Goal: Task Accomplishment & Management: Manage account settings

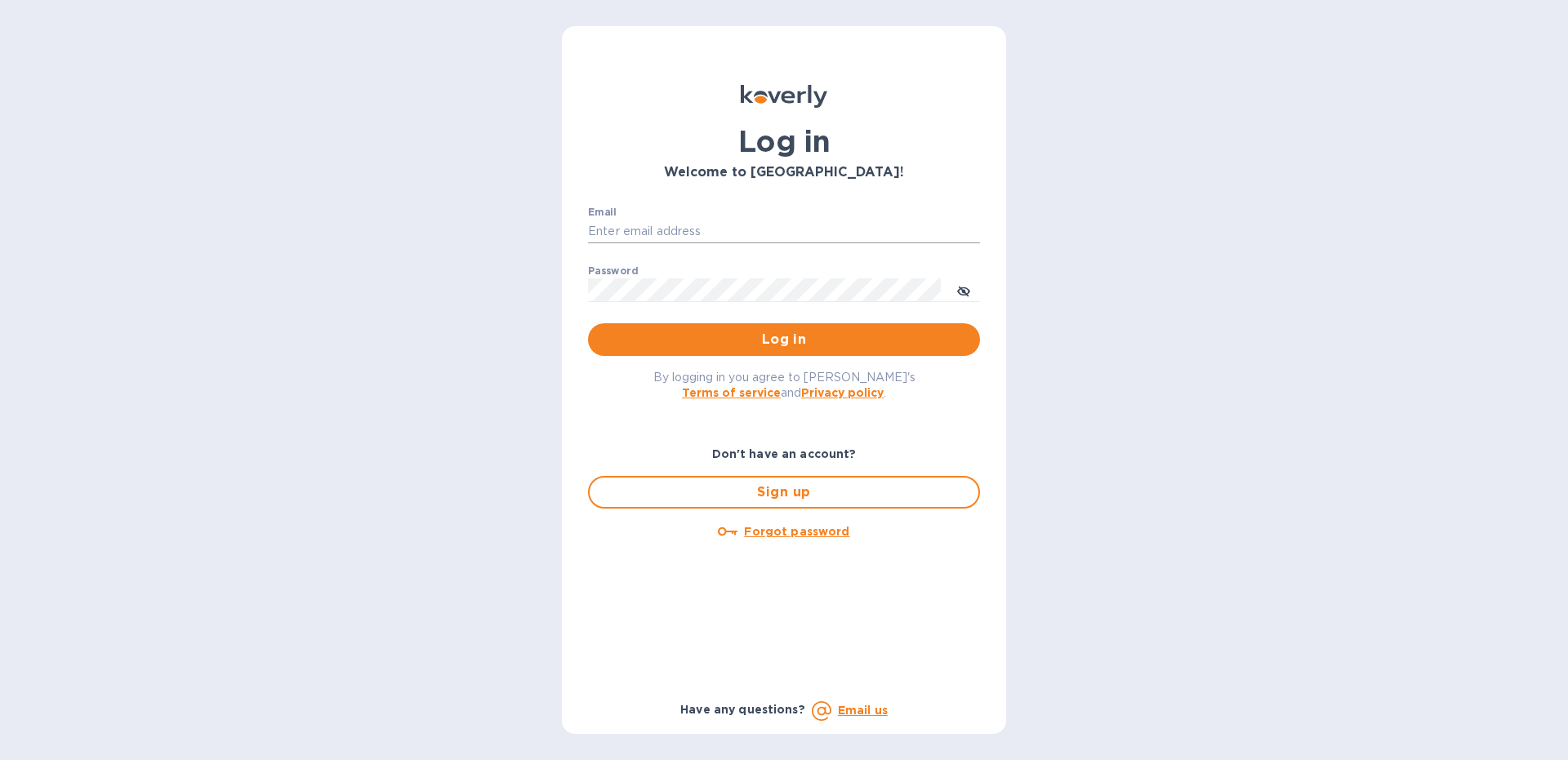
click at [611, 236] on input "Email" at bounding box center [784, 231] width 392 height 24
type input "[EMAIL_ADDRESS][DOMAIN_NAME]"
click at [588, 324] on button "Log in" at bounding box center [784, 339] width 392 height 33
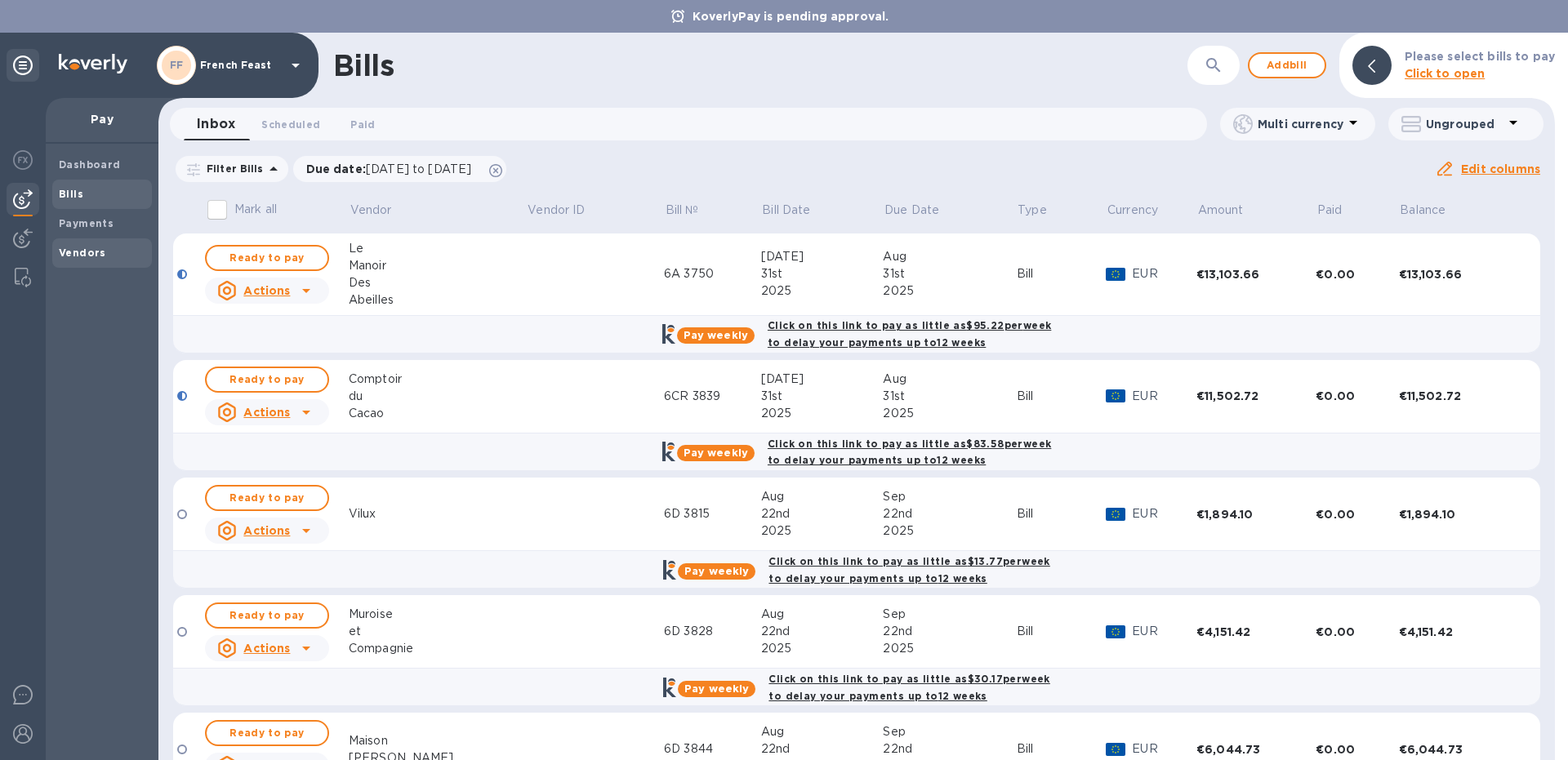
click at [71, 246] on span "Vendors" at bounding box center [82, 254] width 48 height 17
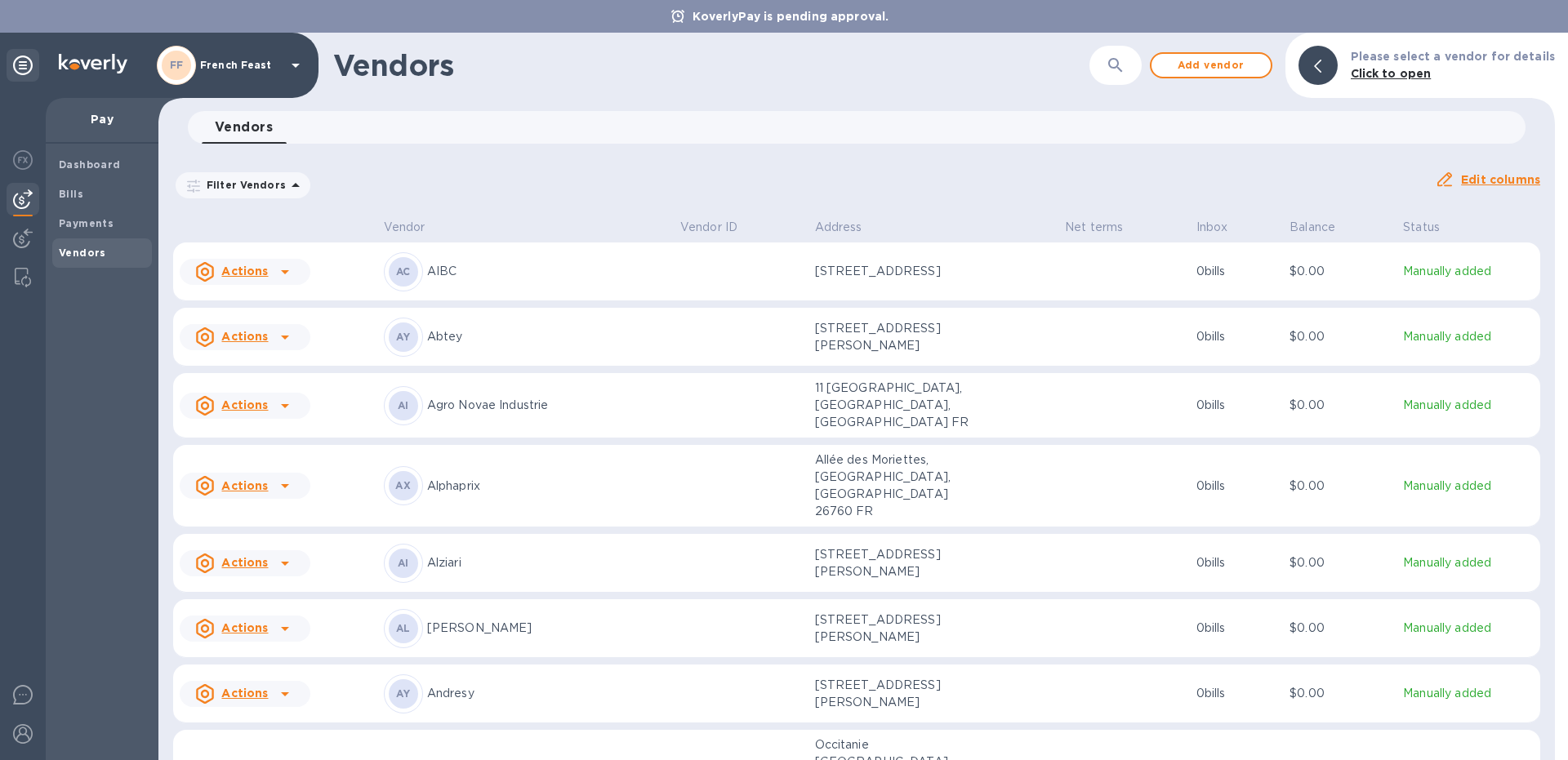
click at [1127, 79] on button "button" at bounding box center [1116, 65] width 39 height 39
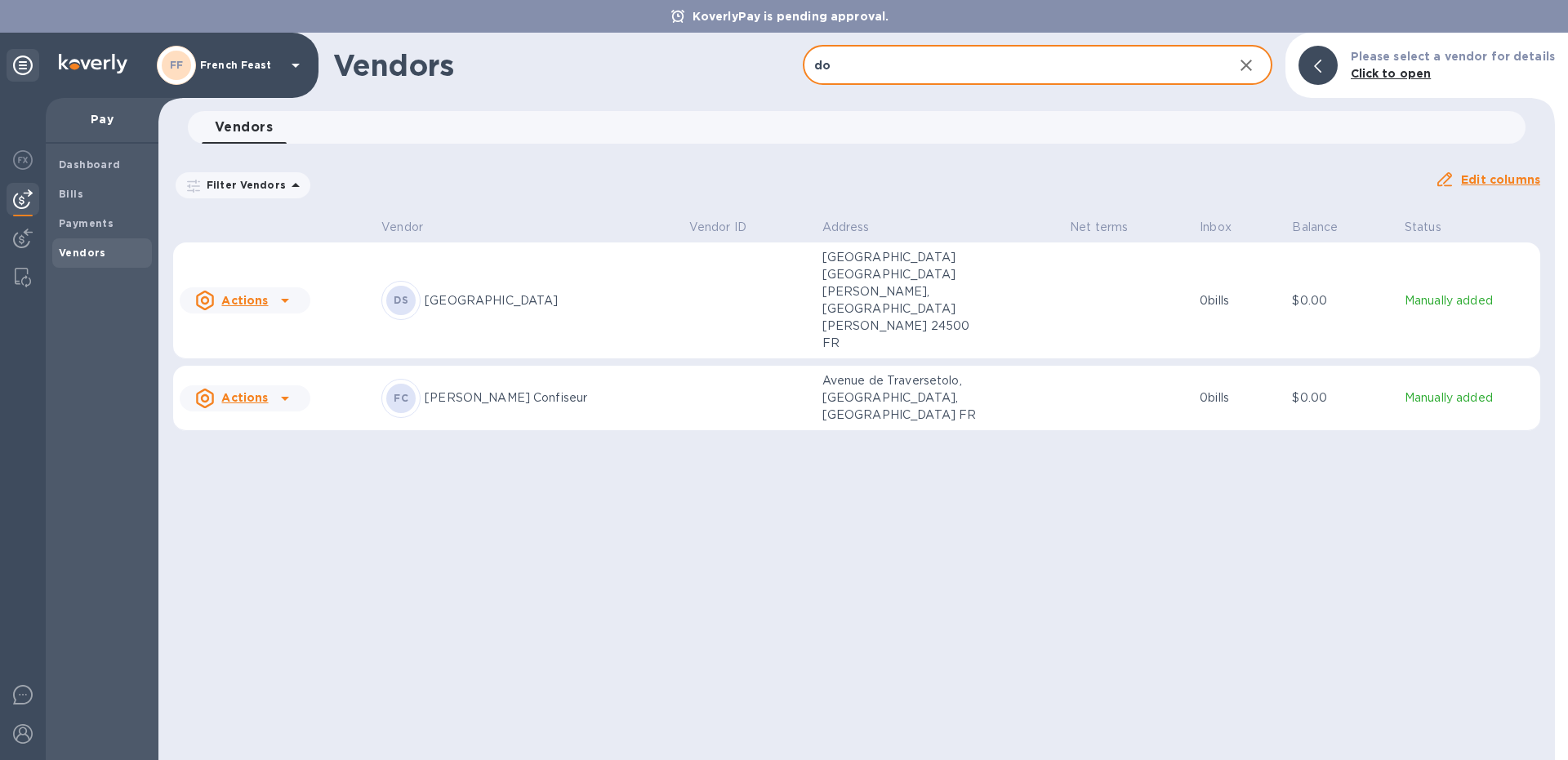
type input "do"
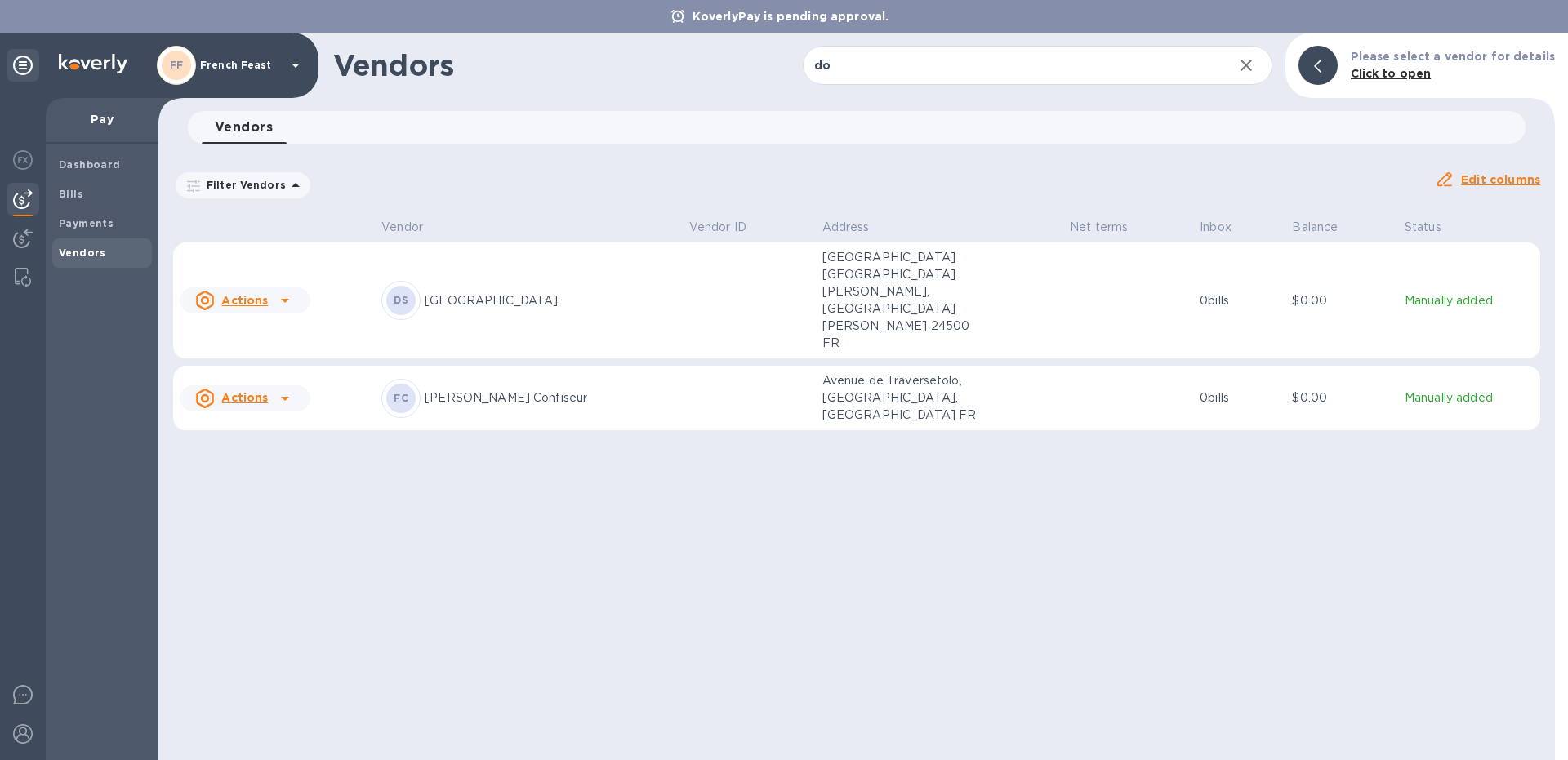
click at [530, 390] on p "[PERSON_NAME] Confiseur" at bounding box center [550, 398] width 252 height 17
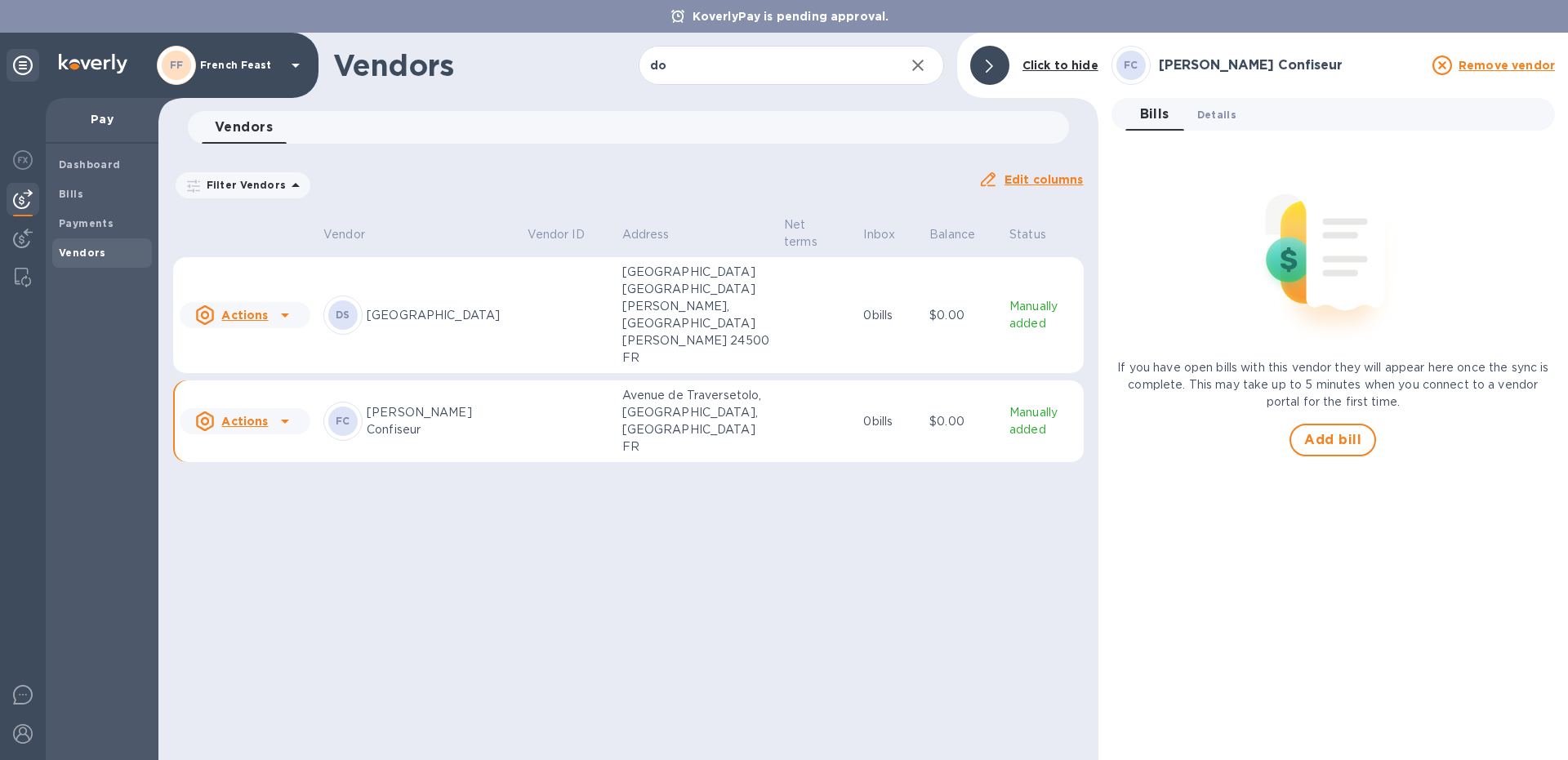
click at [1225, 116] on span "Details 0" at bounding box center [1216, 115] width 39 height 17
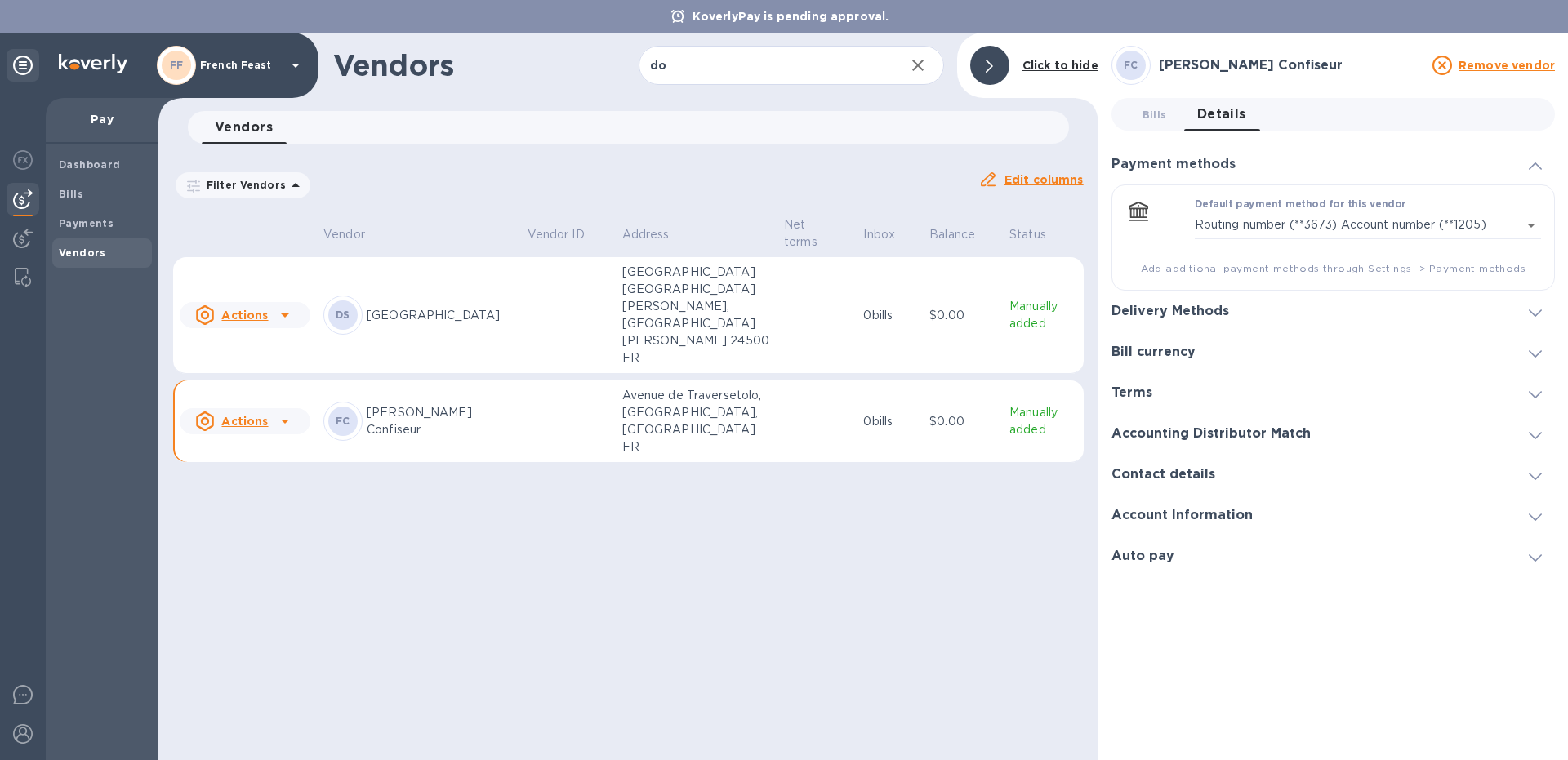
click at [1181, 306] on h3 "Delivery Methods" at bounding box center [1171, 311] width 118 height 16
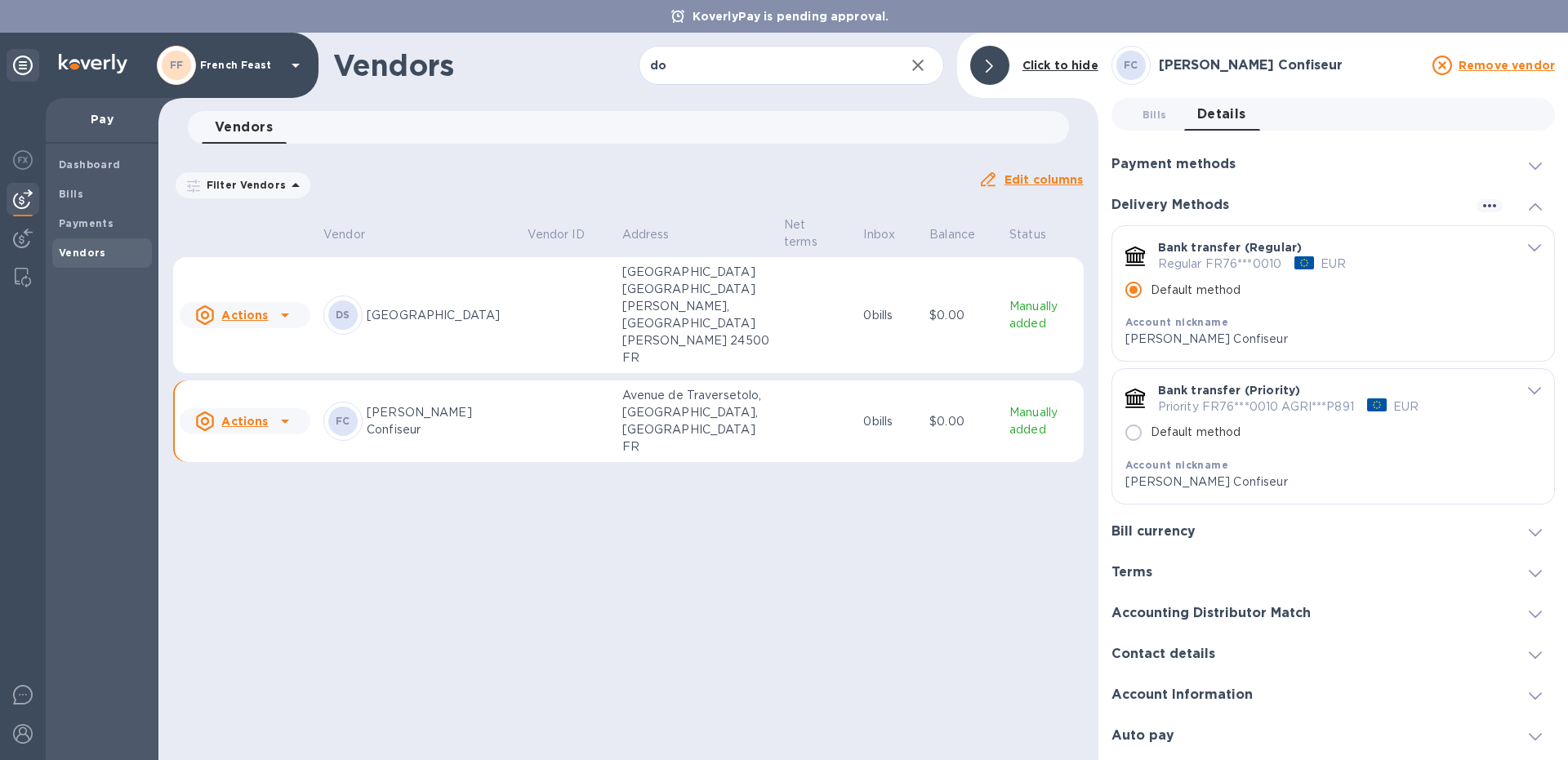
click at [1535, 162] on span at bounding box center [1535, 164] width 13 height 16
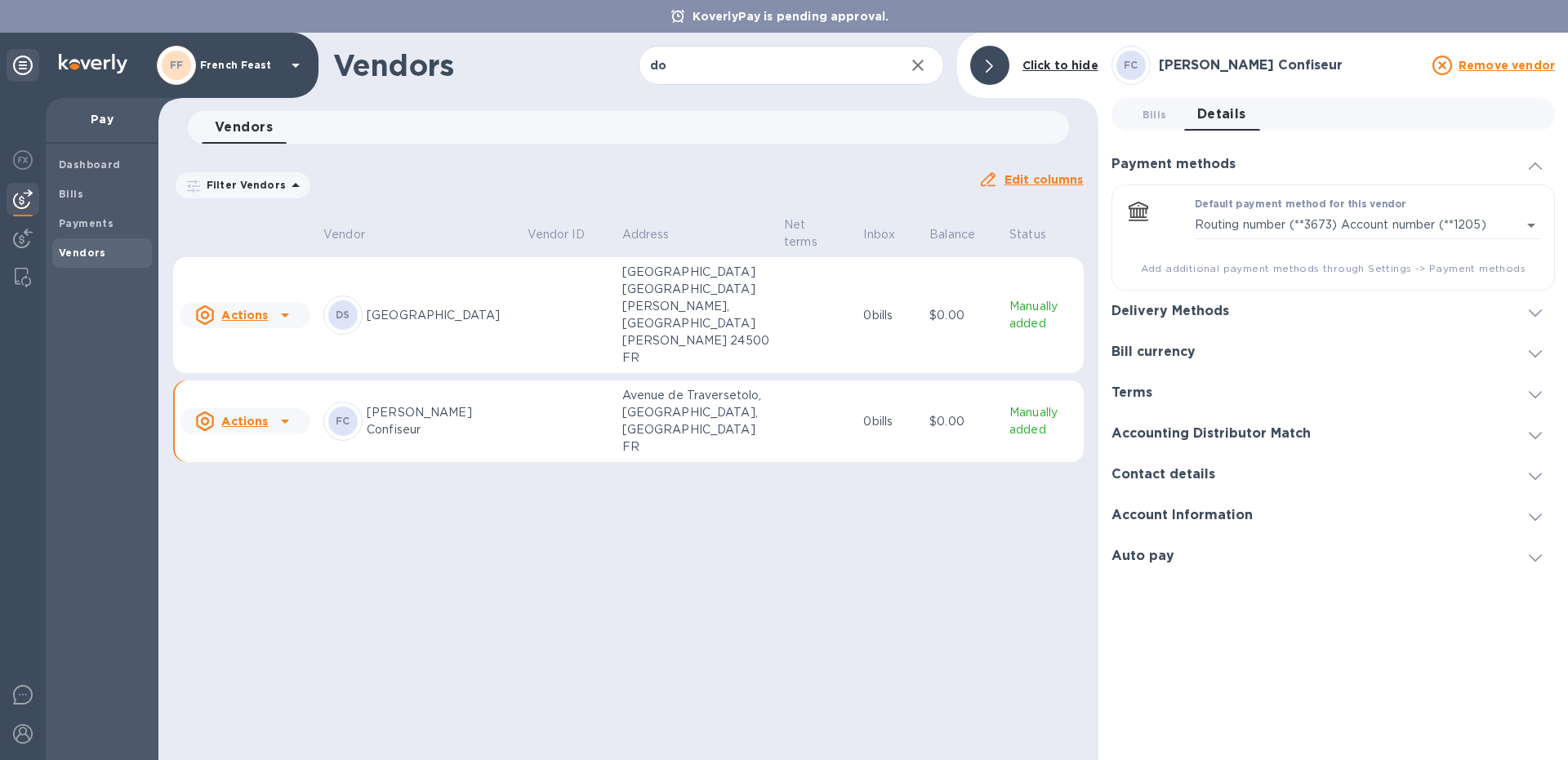
click at [1145, 313] on h3 "Delivery Methods" at bounding box center [1171, 311] width 118 height 16
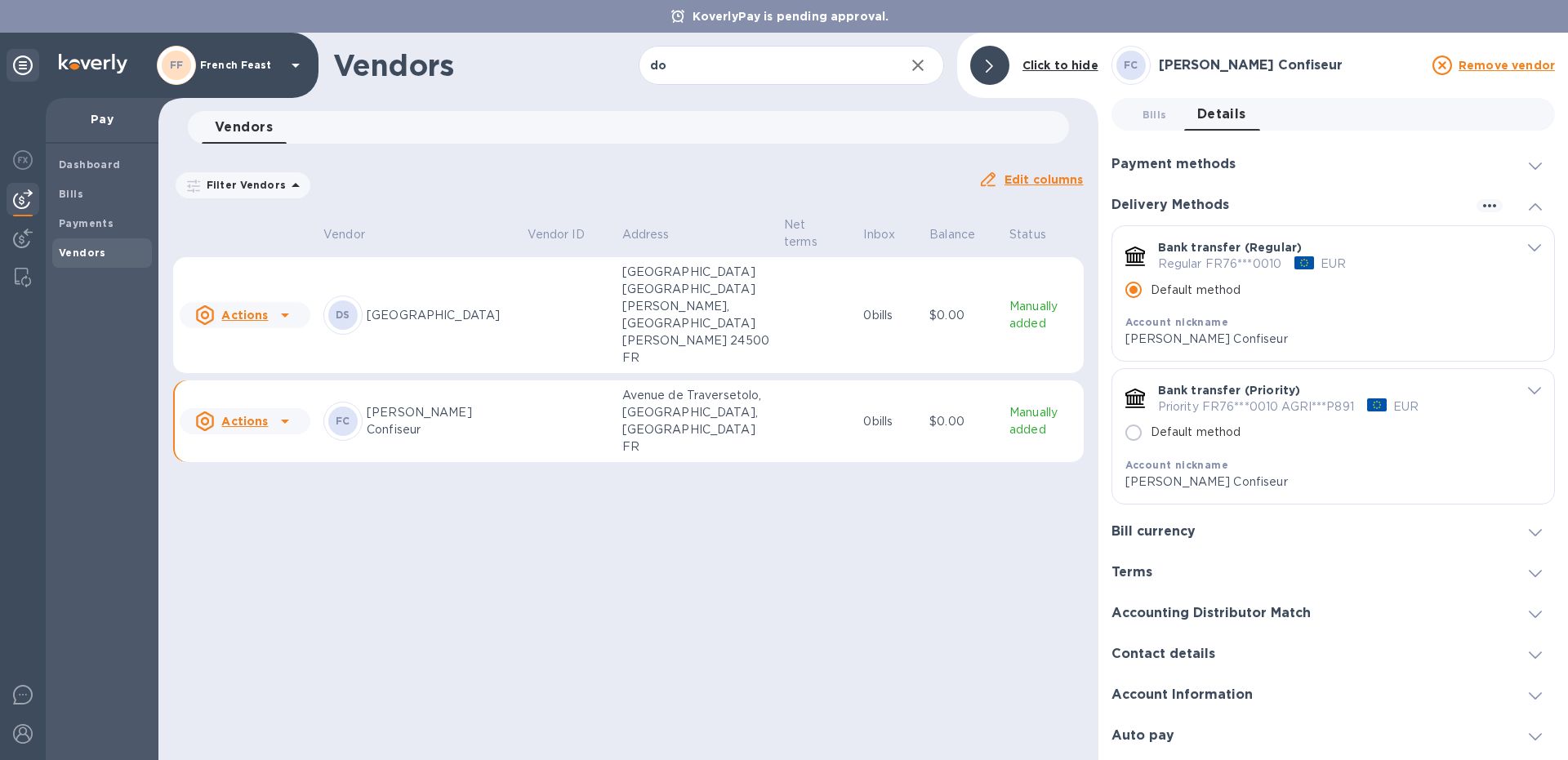
click at [1537, 246] on icon "default-method" at bounding box center [1534, 248] width 13 height 7
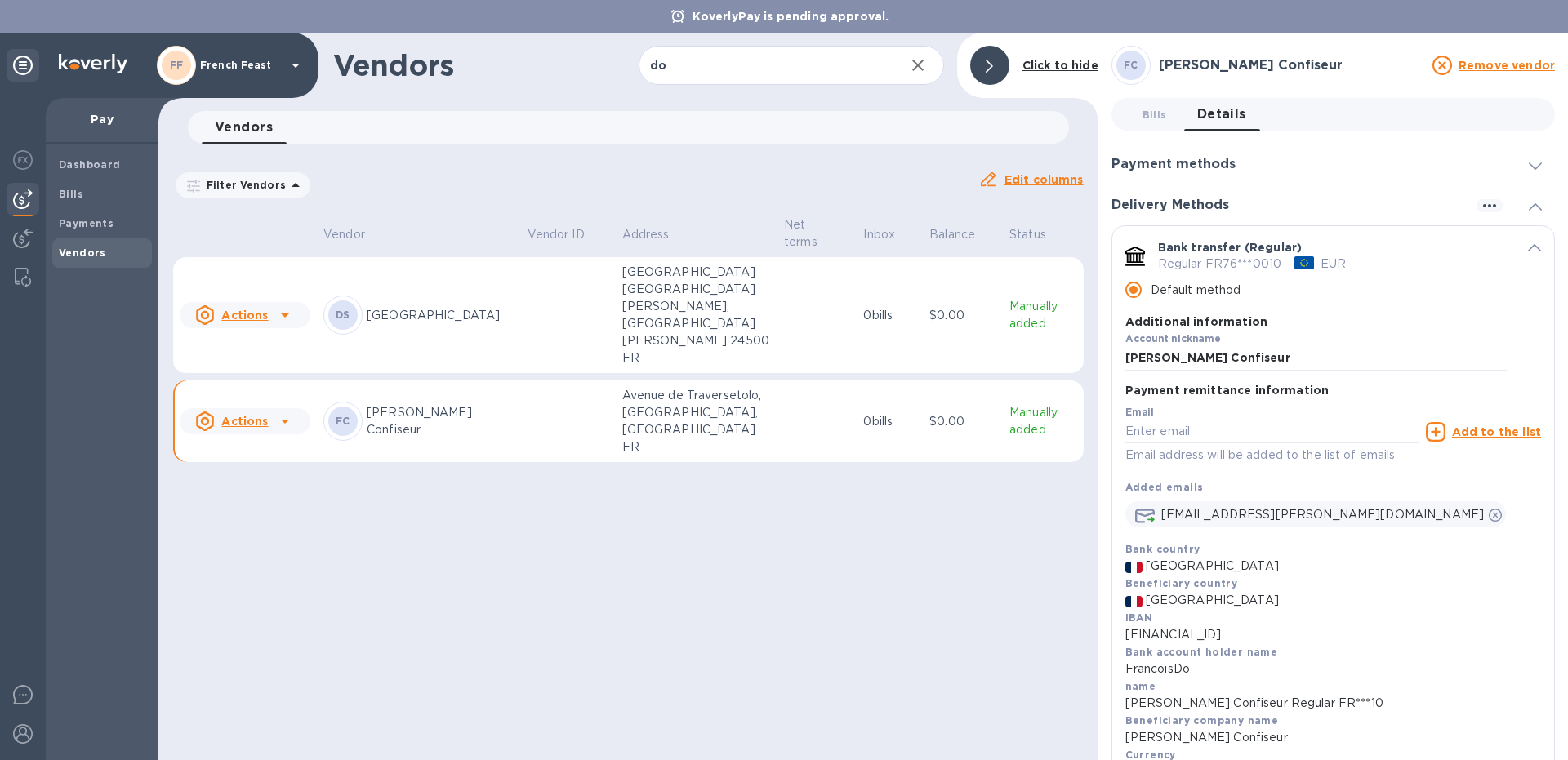
click at [1536, 246] on icon "default-method" at bounding box center [1534, 248] width 13 height 7
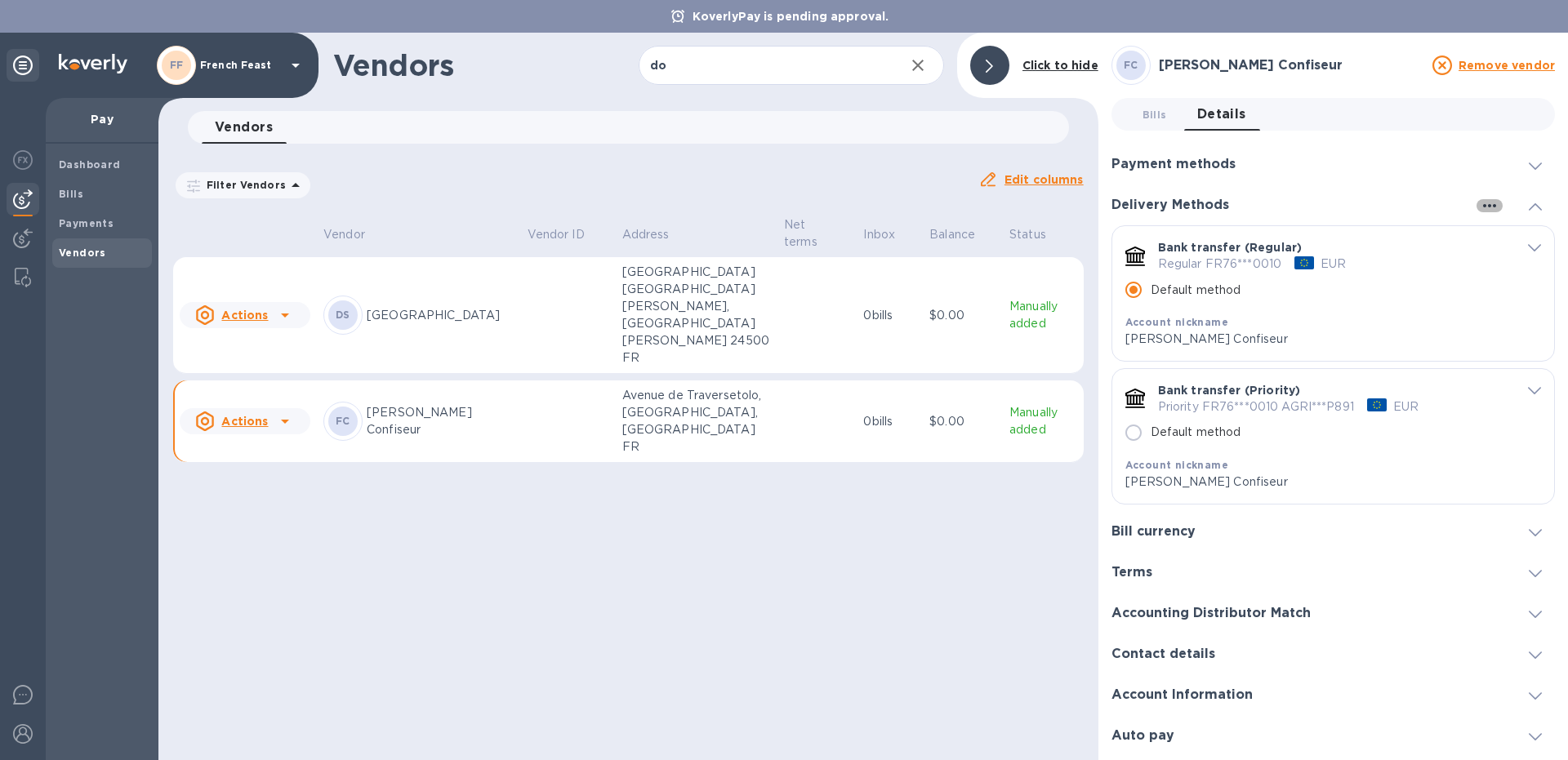
click at [1492, 207] on icon "button" at bounding box center [1489, 205] width 20 height 20
click at [1495, 238] on p "Add new" at bounding box center [1510, 240] width 54 height 17
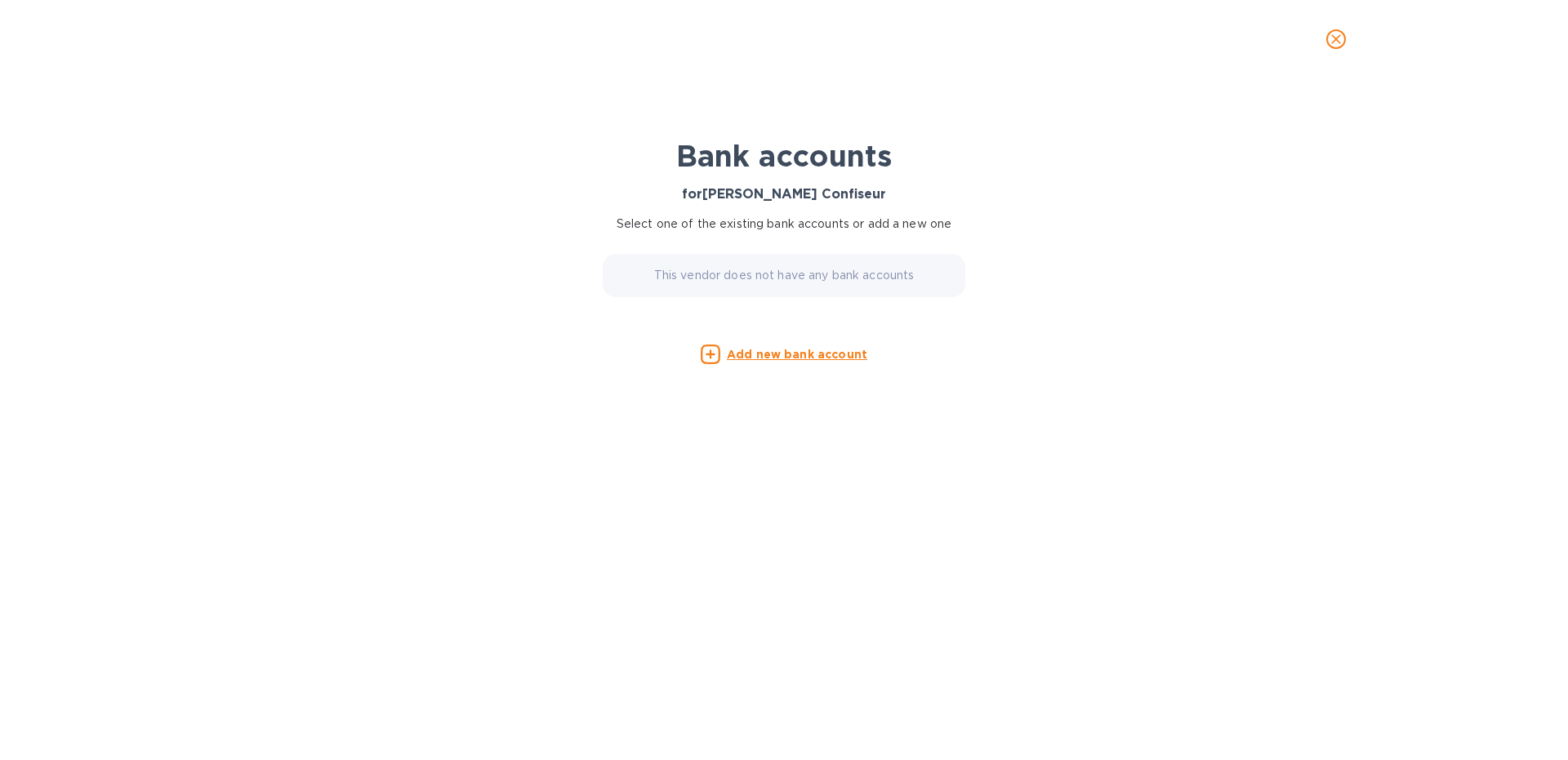
click at [805, 355] on u "Add new bank account" at bounding box center [797, 354] width 141 height 13
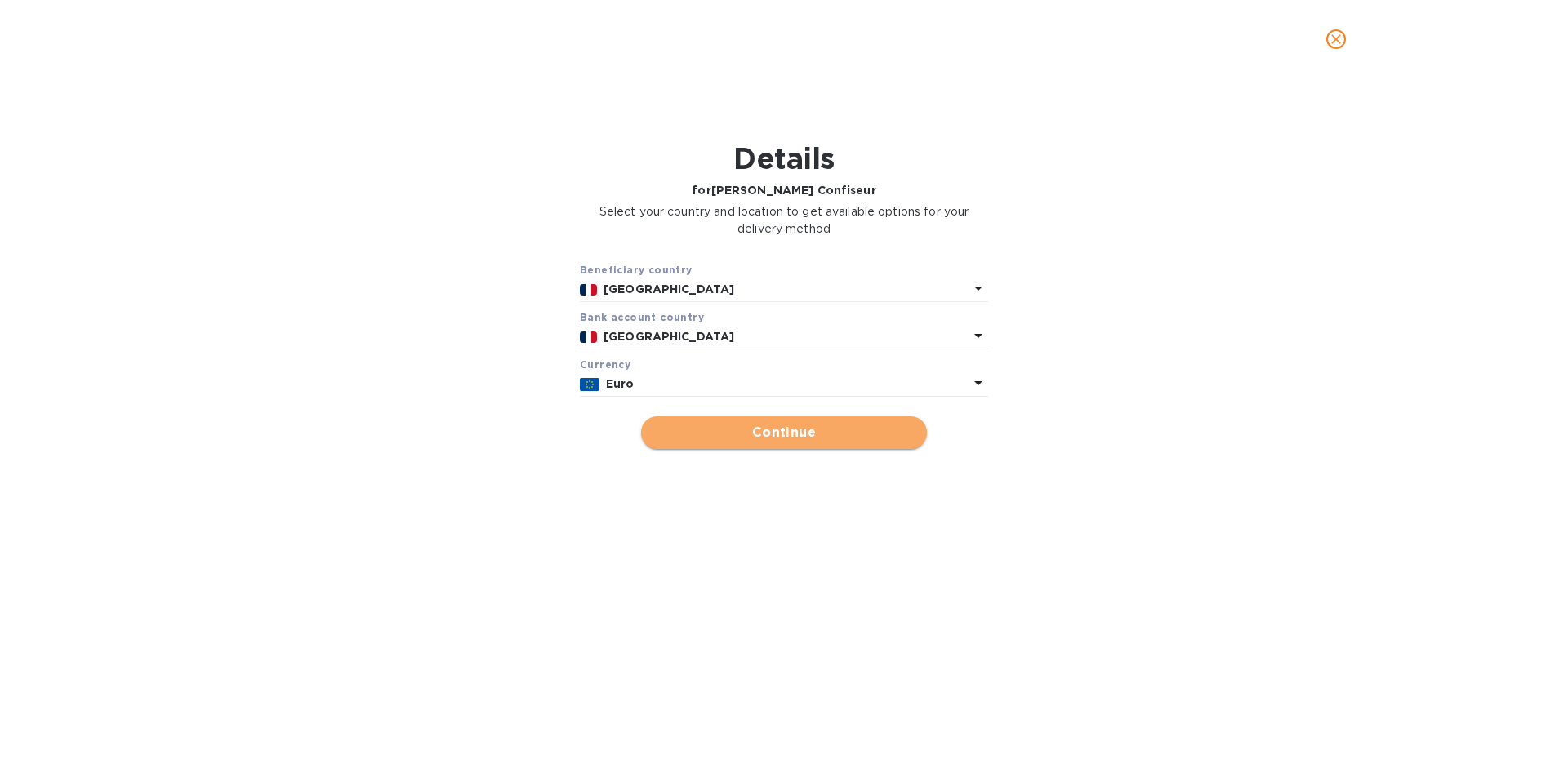
click at [736, 448] on button "Continue" at bounding box center [784, 432] width 285 height 33
type input "[PERSON_NAME] Confiseur"
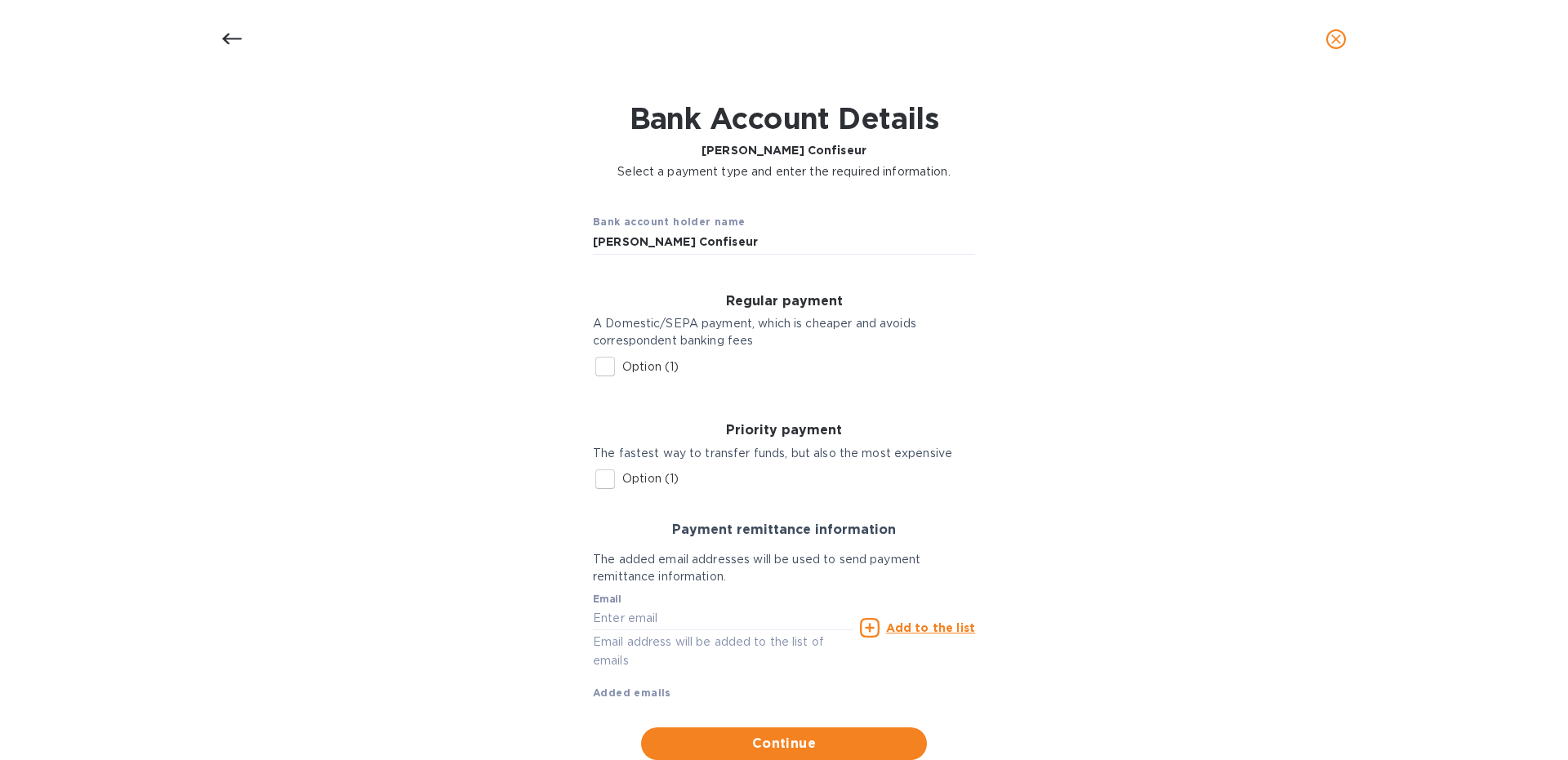
scroll to position [91, 0]
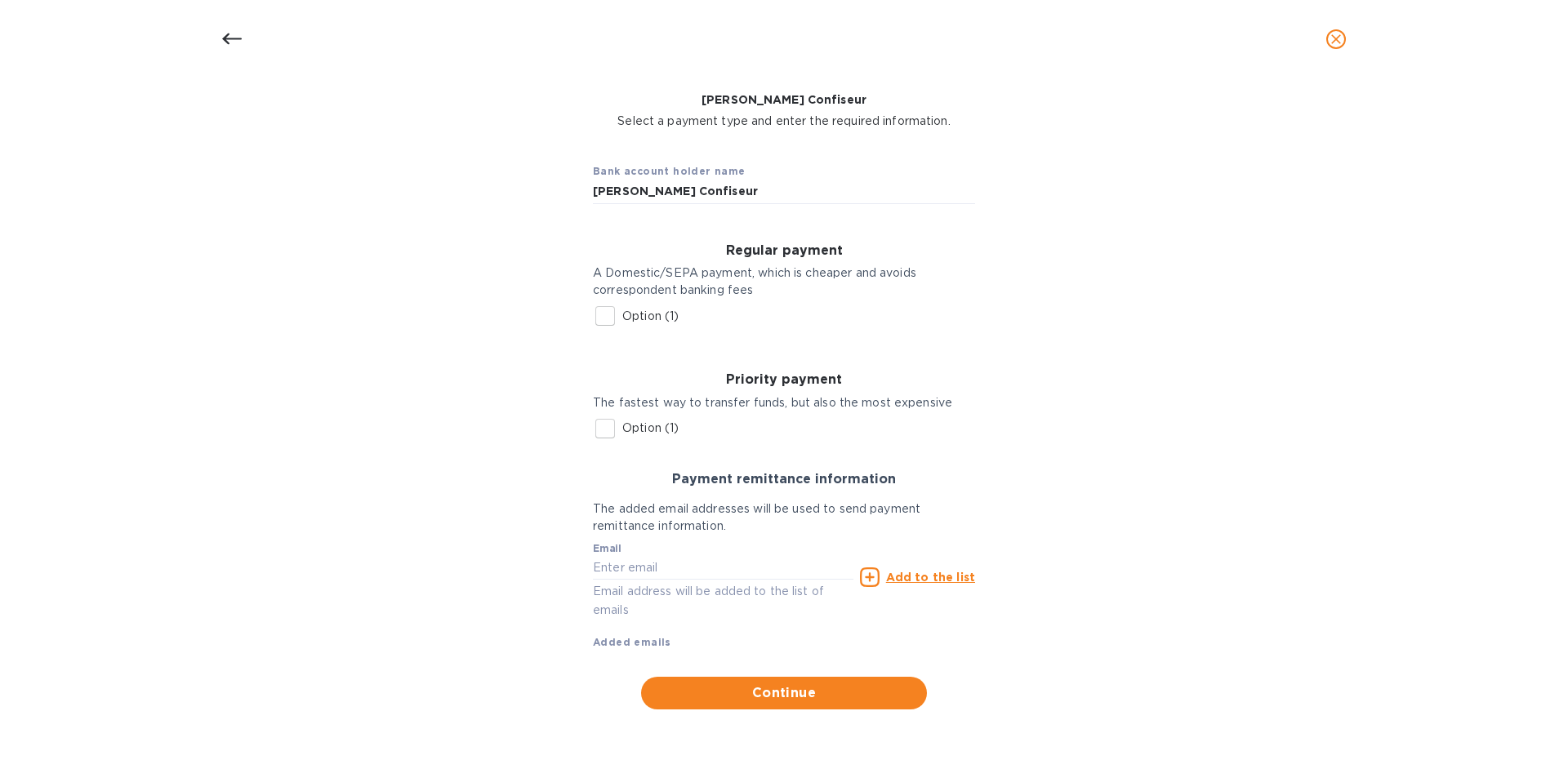
click at [604, 317] on input "Option (1)" at bounding box center [604, 315] width 35 height 35
checkbox input "true"
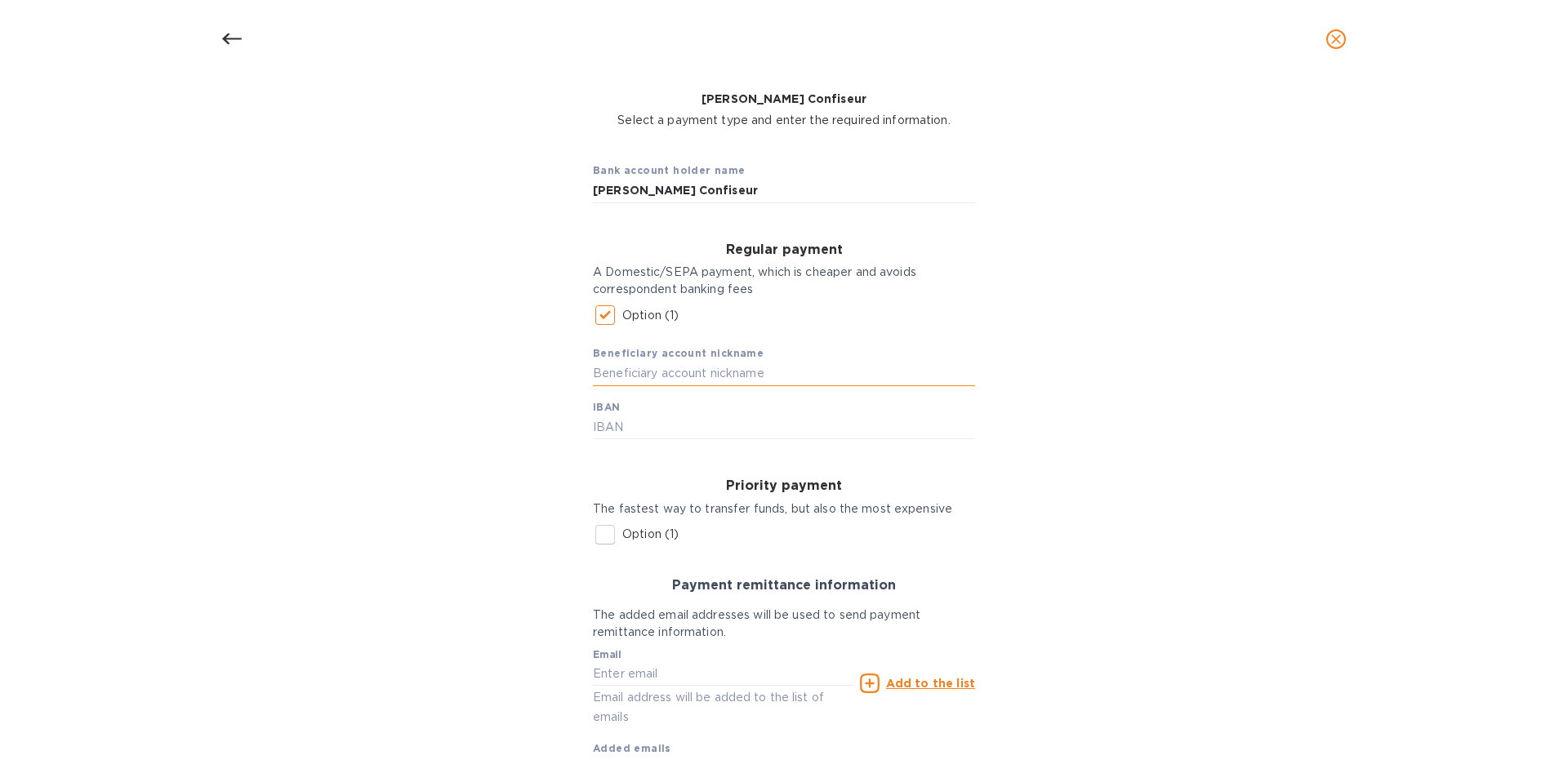
click at [637, 379] on input "text" at bounding box center [784, 374] width 382 height 24
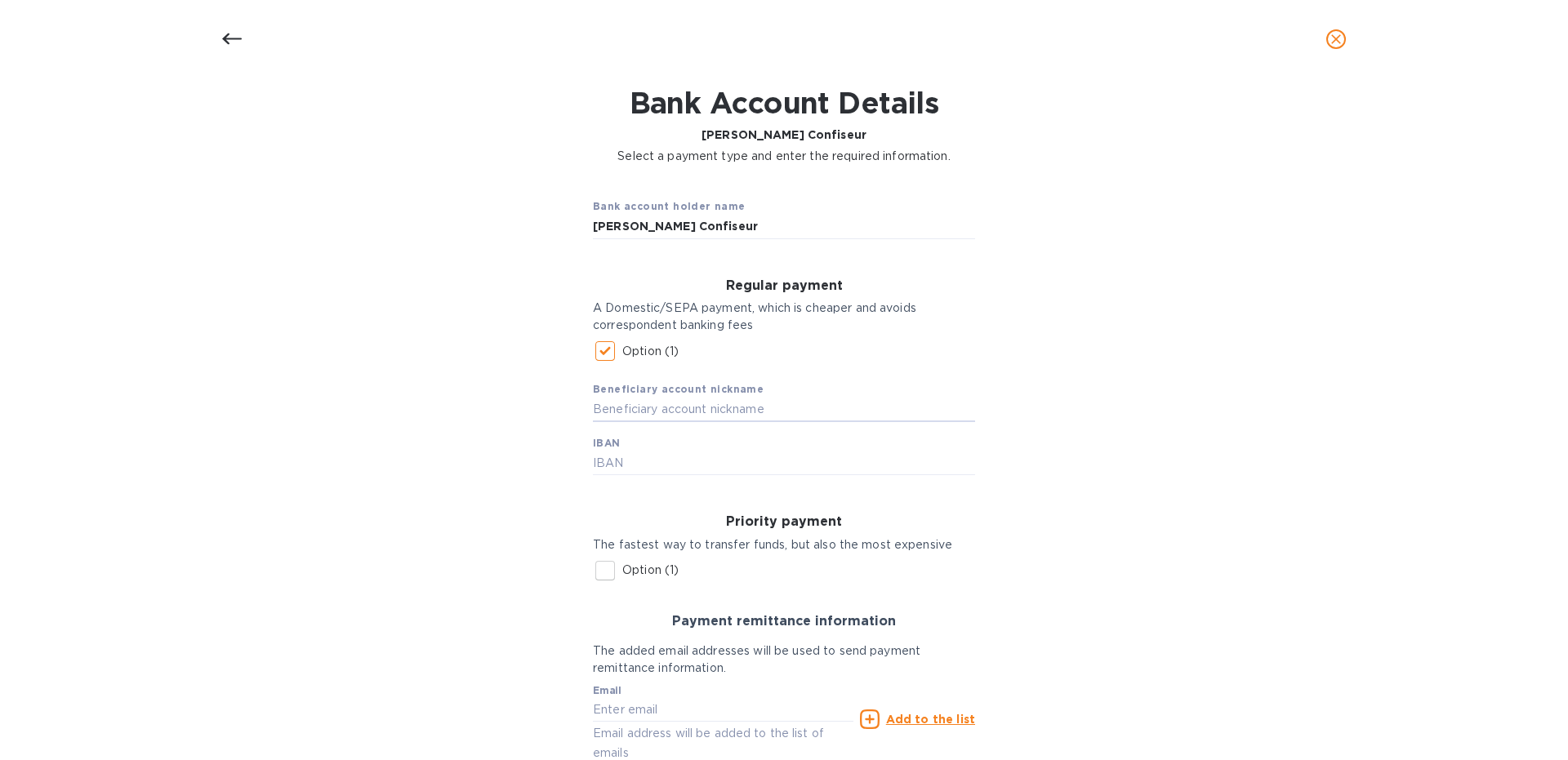
scroll to position [0, 0]
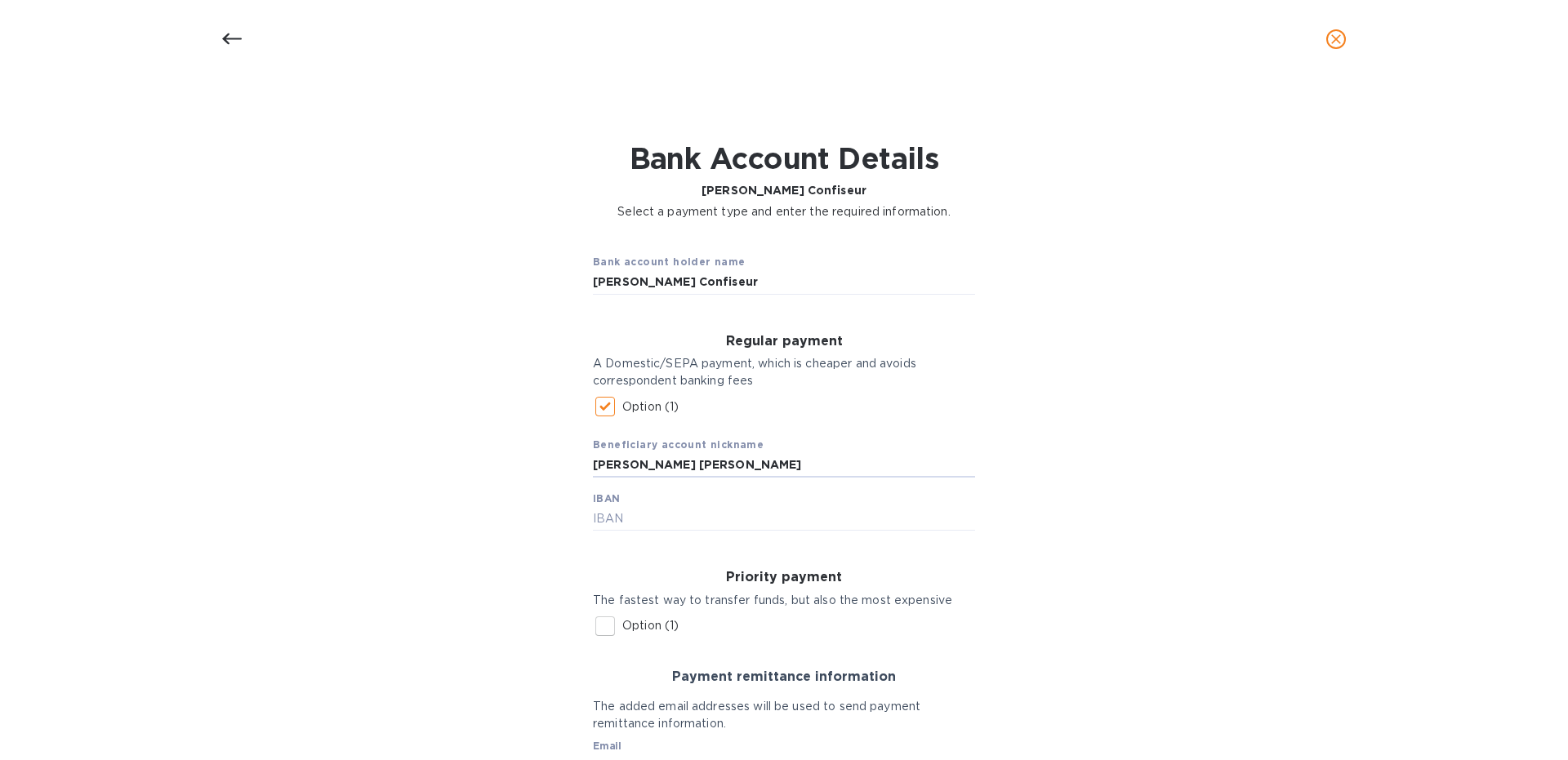
type input "[PERSON_NAME] [PERSON_NAME]"
click at [1052, 459] on div "Bank account holder name [PERSON_NAME] Confiseur Regular payment A Domestic/SEP…" at bounding box center [784, 573] width 1525 height 686
click at [652, 521] on input "text" at bounding box center [784, 519] width 382 height 24
paste input "[FINANCIAL_ID]"
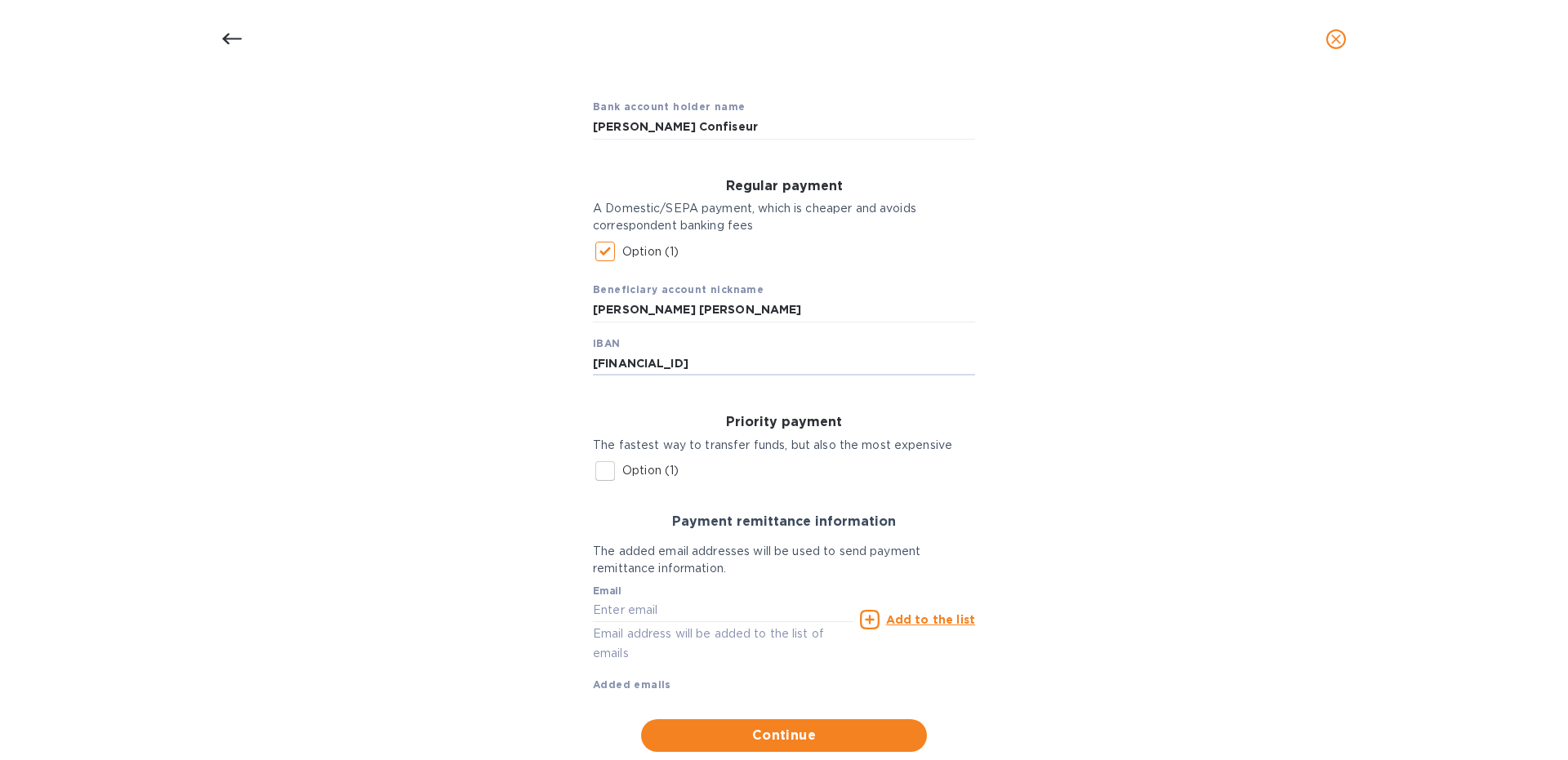
scroll to position [199, 0]
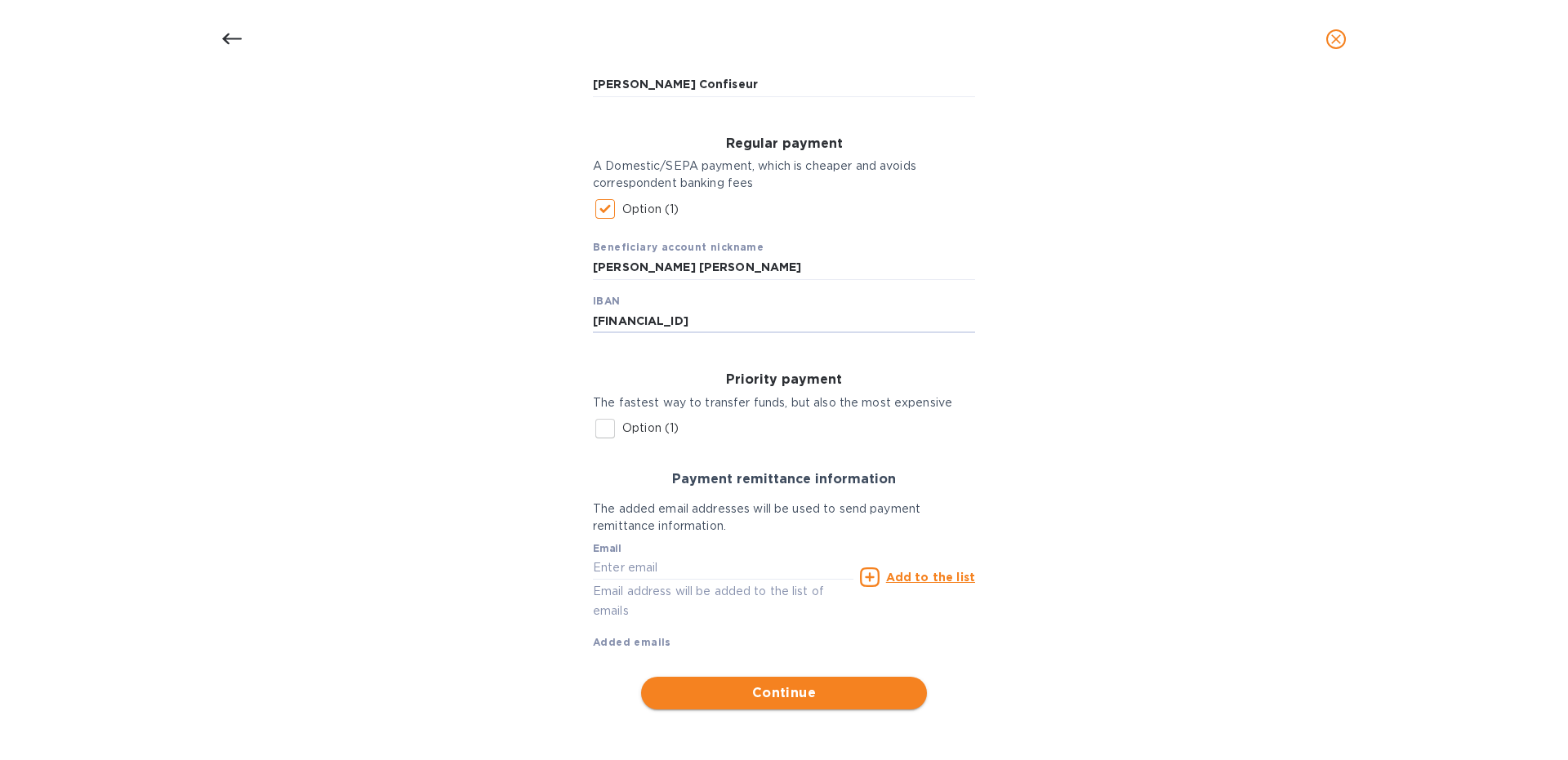
type input "[FINANCIAL_ID]"
click at [805, 690] on span "Continue" at bounding box center [784, 693] width 259 height 20
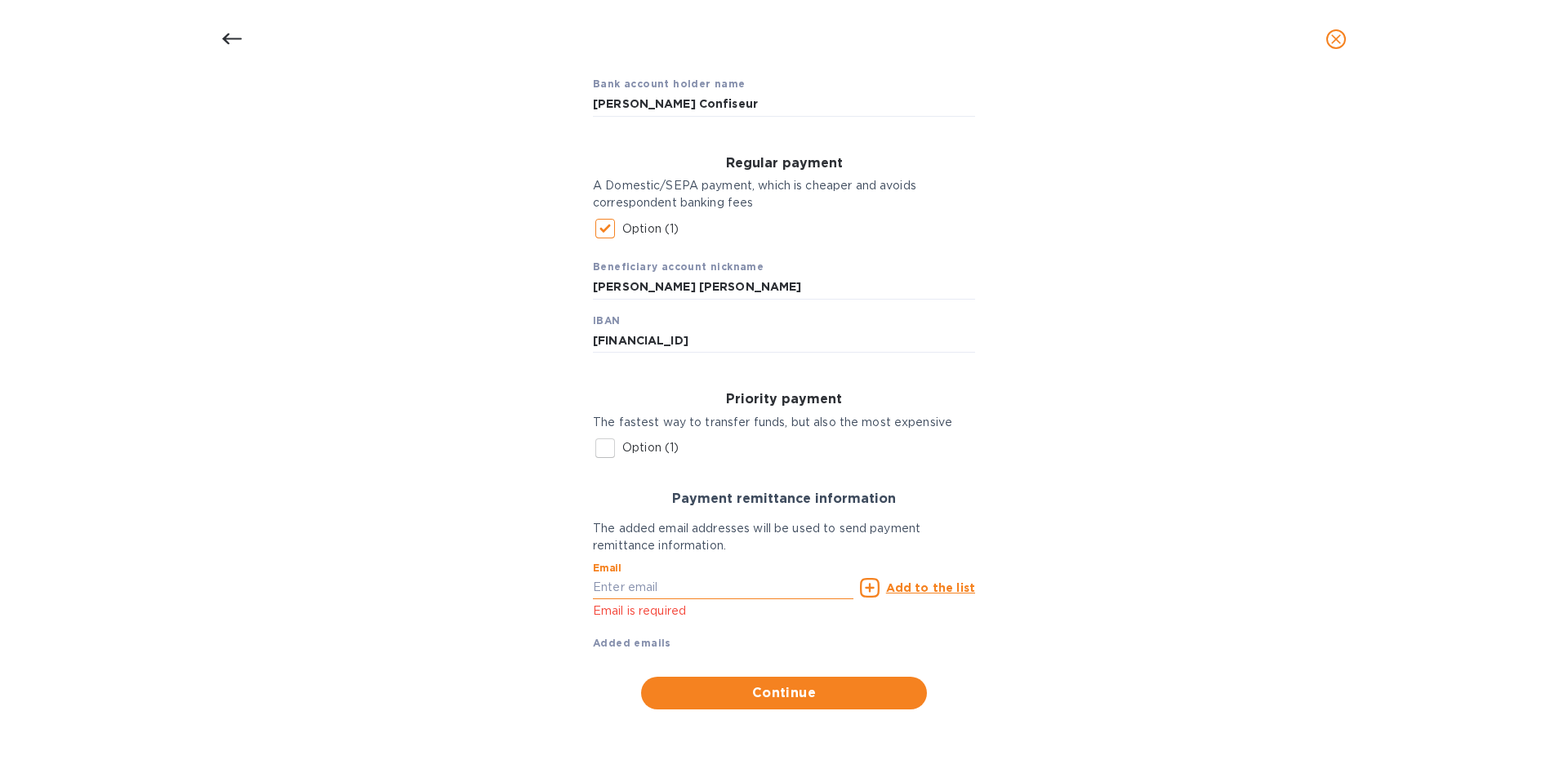
click at [617, 589] on input "text" at bounding box center [723, 587] width 260 height 24
type input "a"
type input "[EMAIL_ADDRESS][DOMAIN_NAME]"
click at [937, 590] on u "Add to the list" at bounding box center [930, 587] width 89 height 13
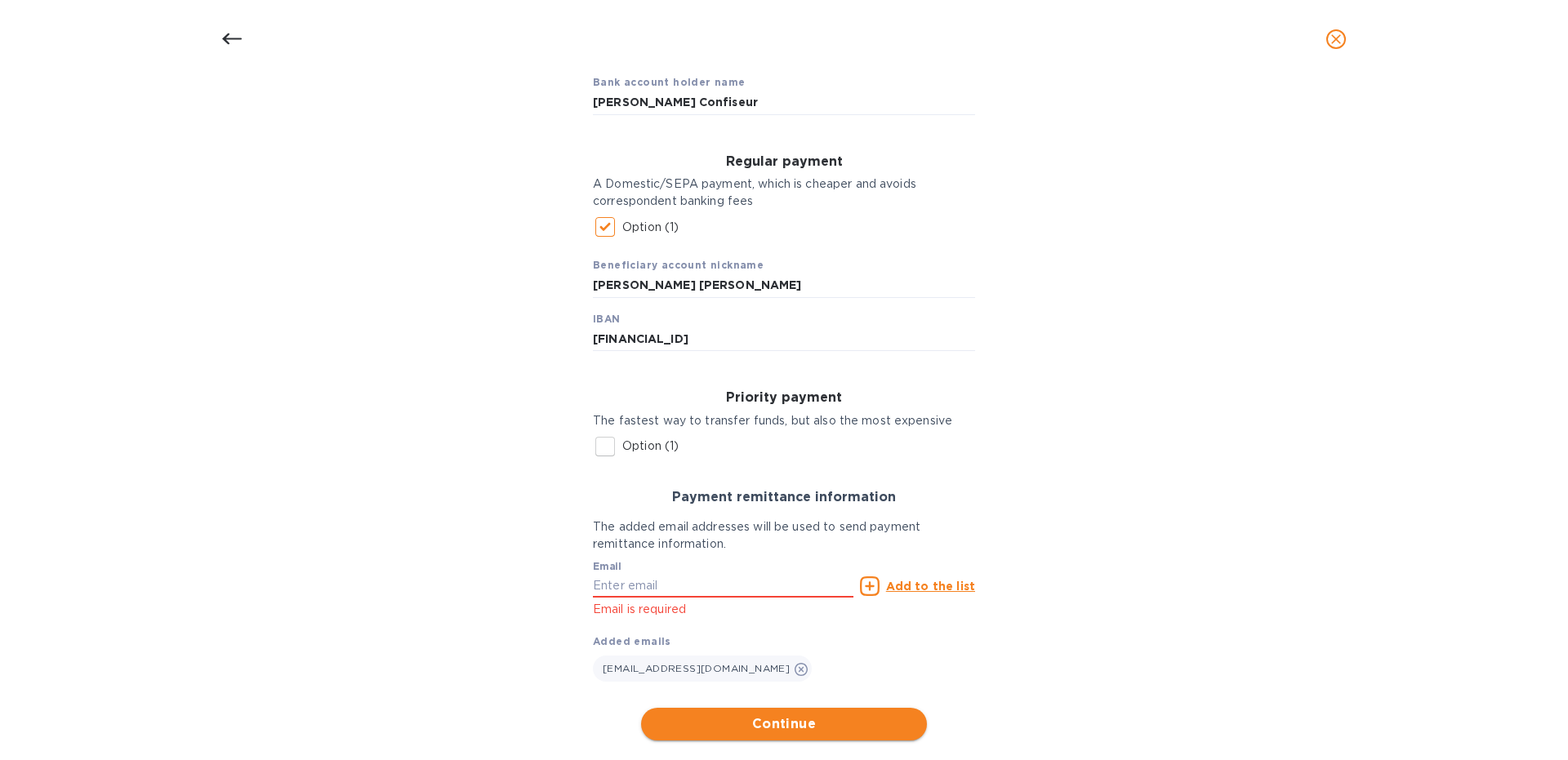
click at [784, 719] on span "Continue" at bounding box center [784, 724] width 259 height 20
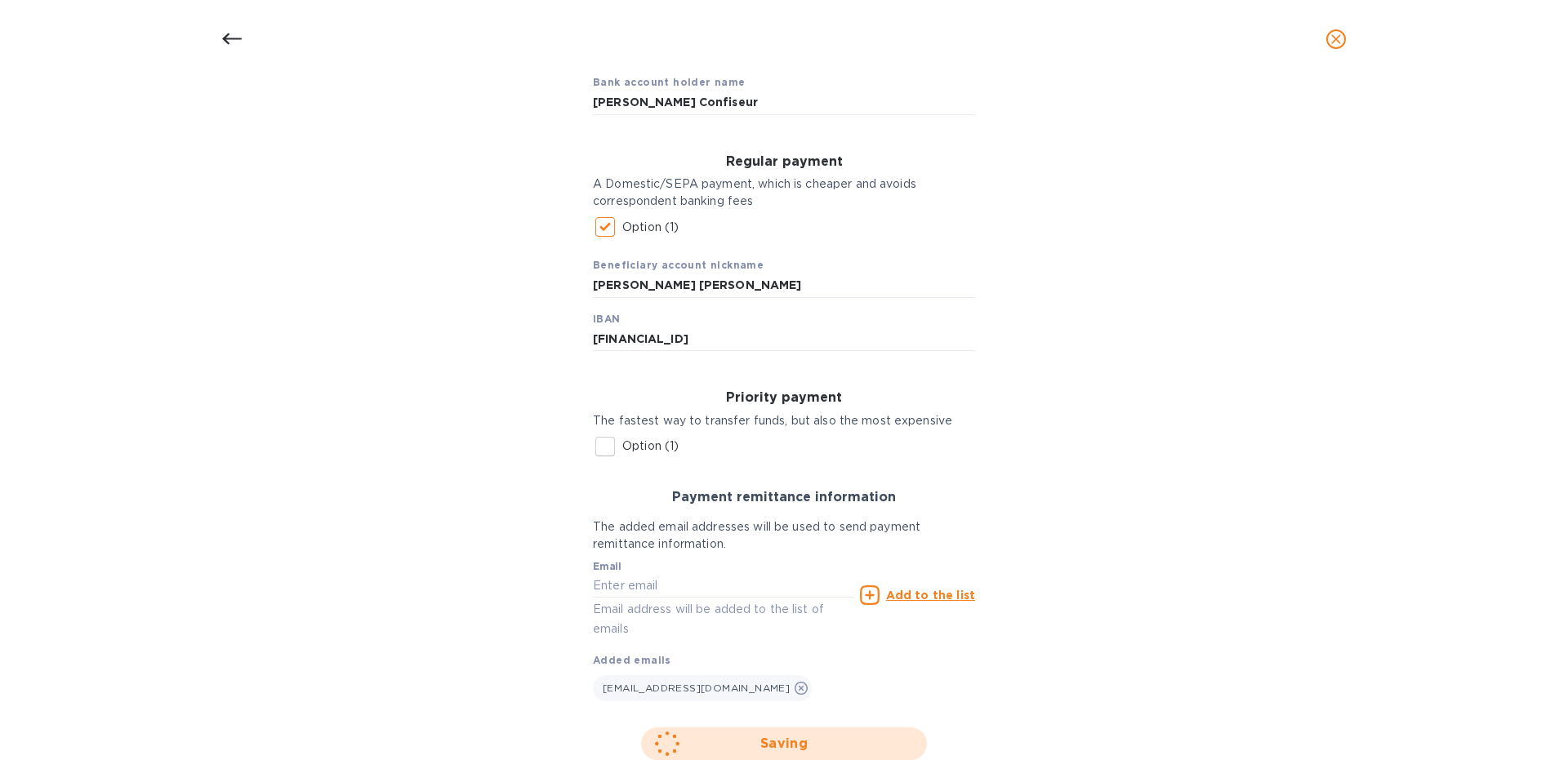
scroll to position [0, 0]
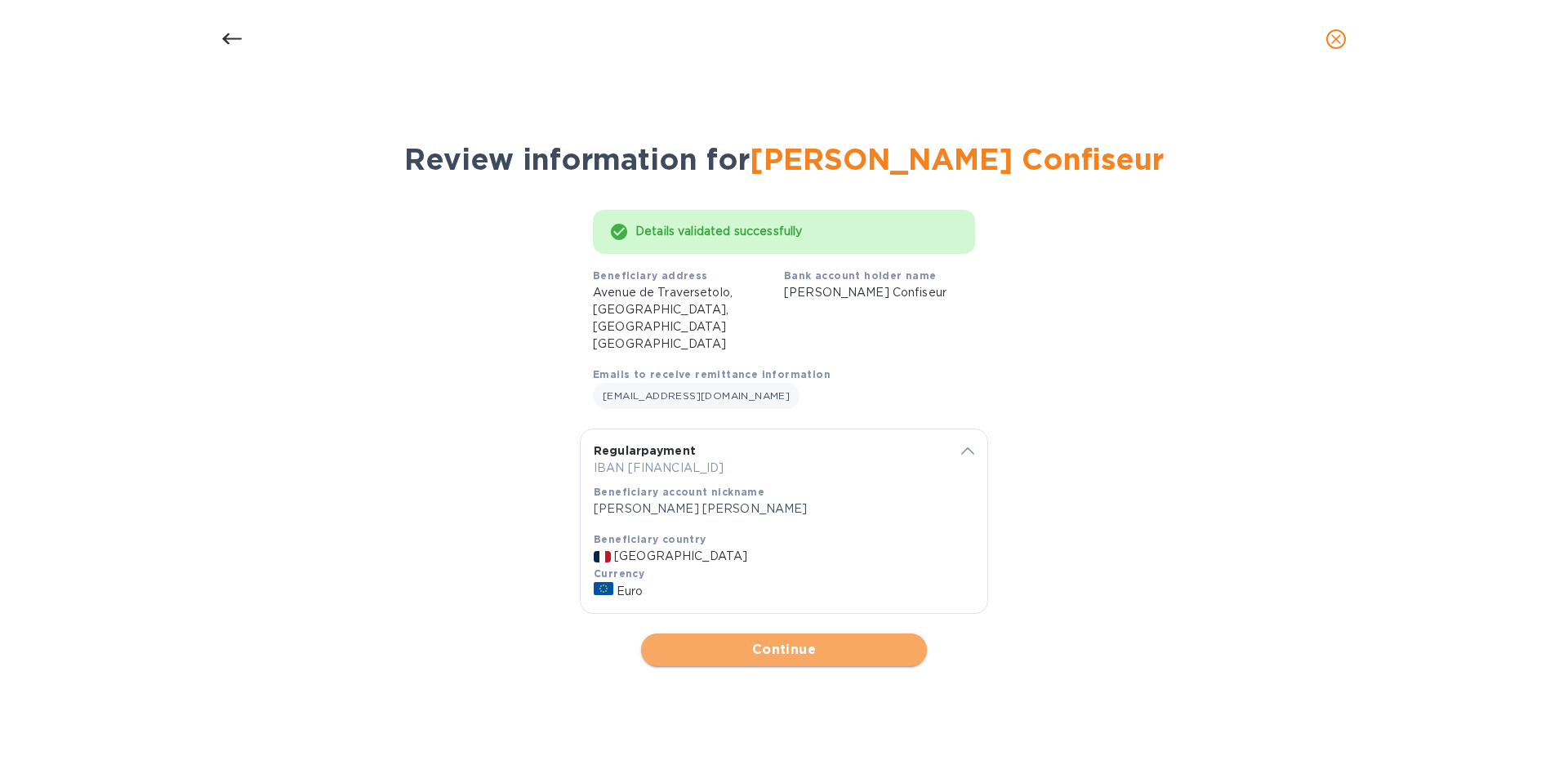
click at [747, 633] on button "Continue" at bounding box center [784, 649] width 285 height 33
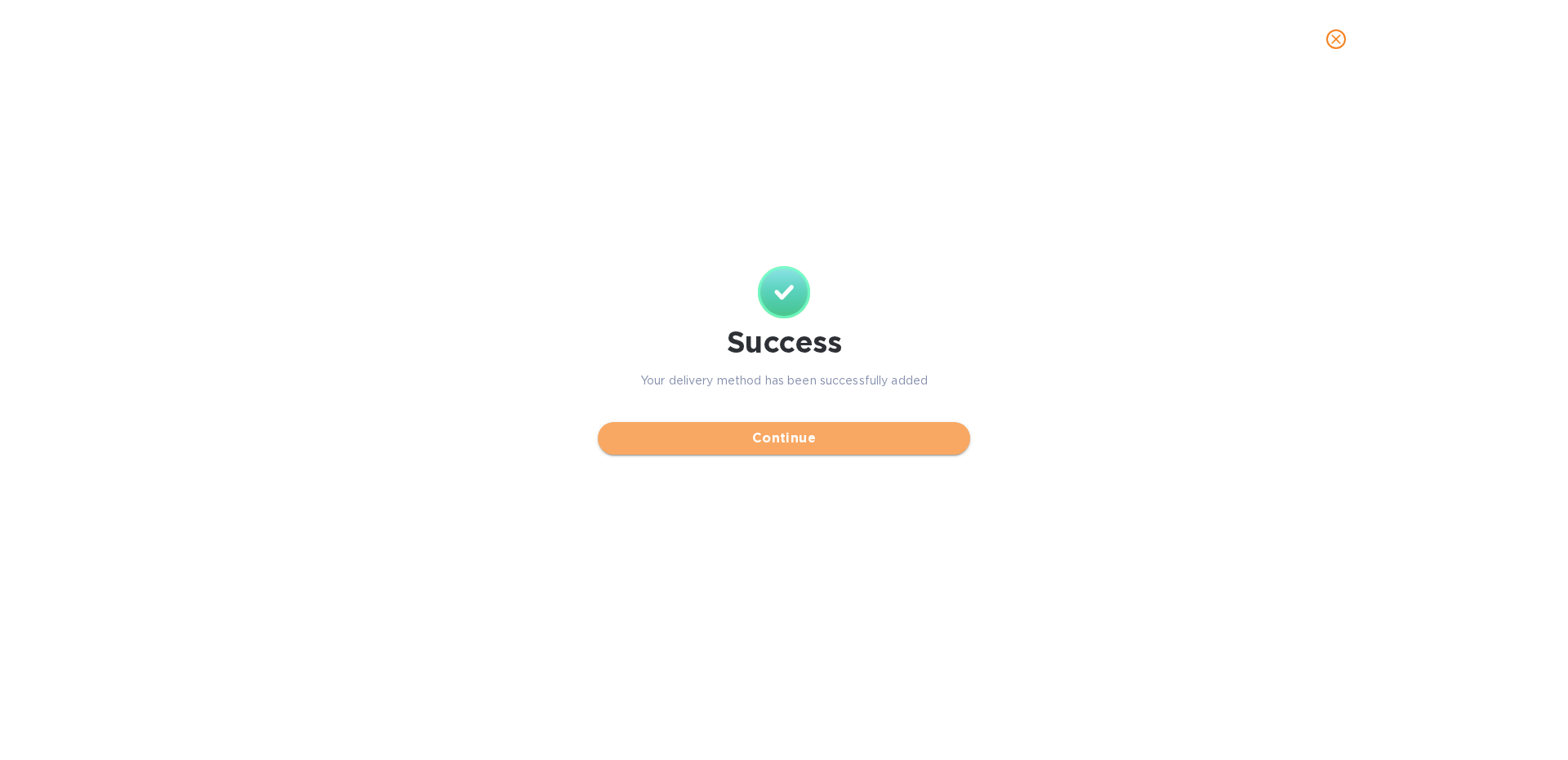
click at [731, 437] on span "Continue" at bounding box center [784, 438] width 346 height 20
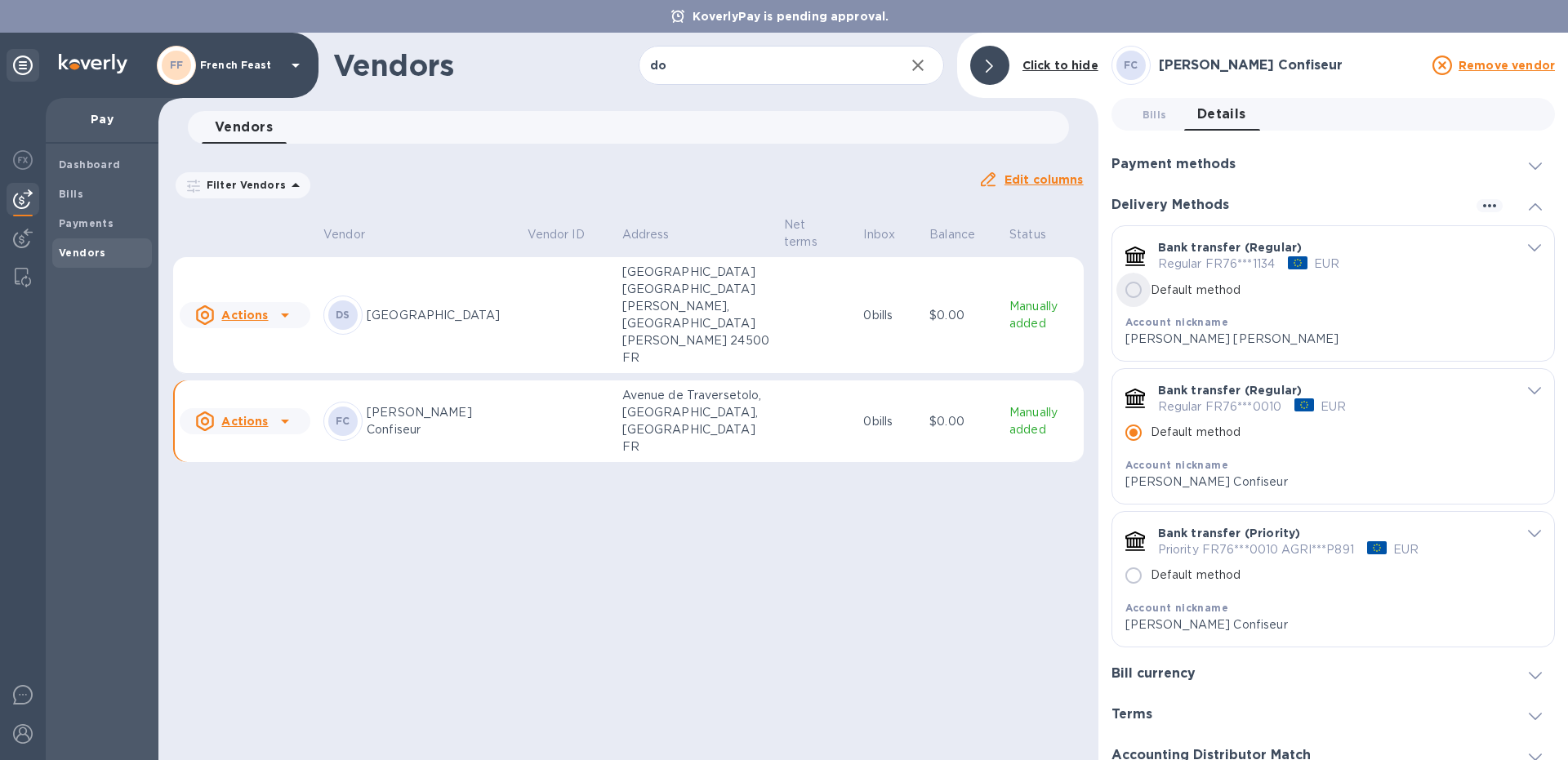
click at [1135, 295] on input "Default method" at bounding box center [1133, 289] width 35 height 35
radio input "false"
radio input "true"
click at [82, 230] on span "Payments" at bounding box center [86, 224] width 55 height 17
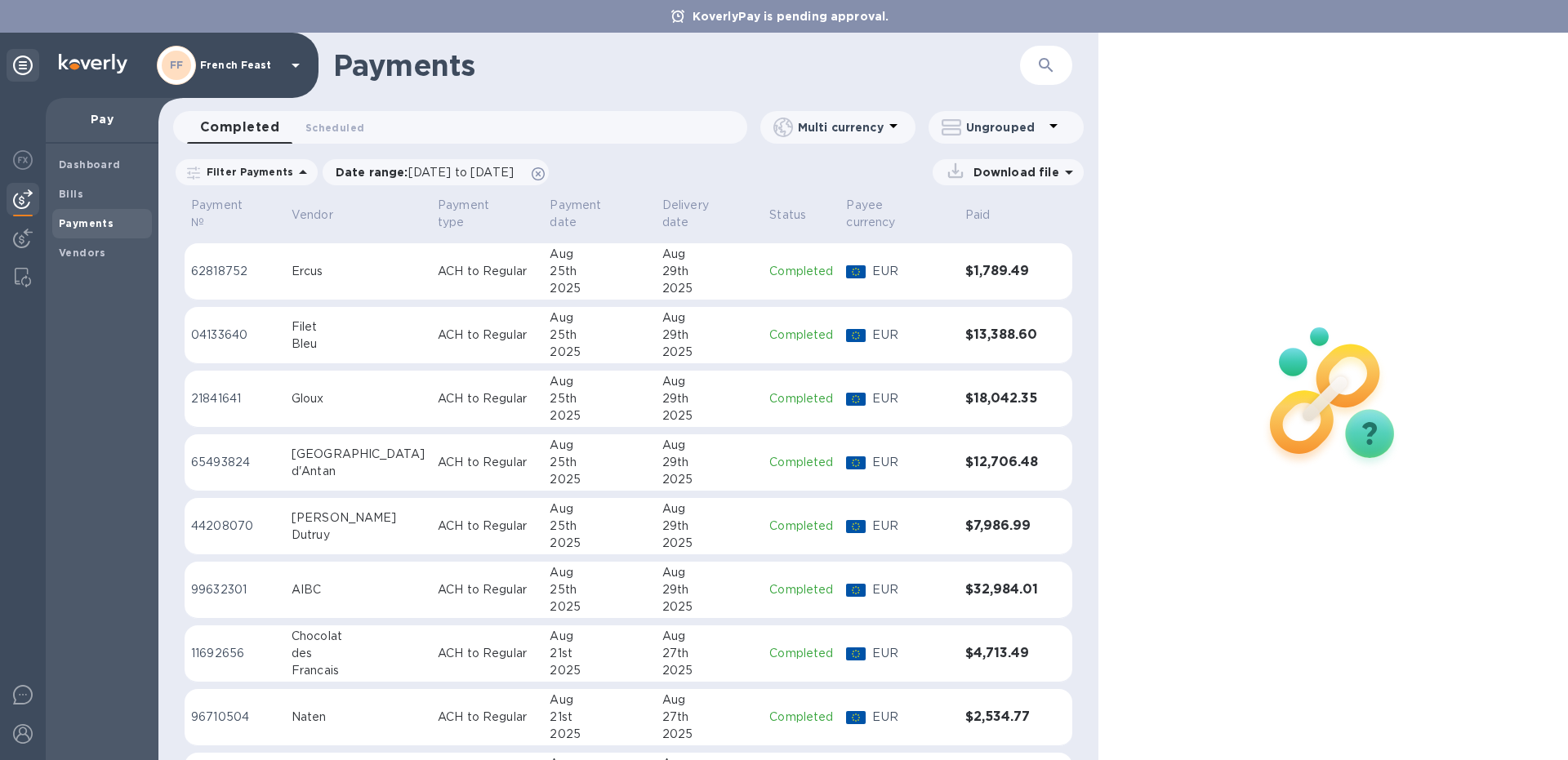
scroll to position [69, 0]
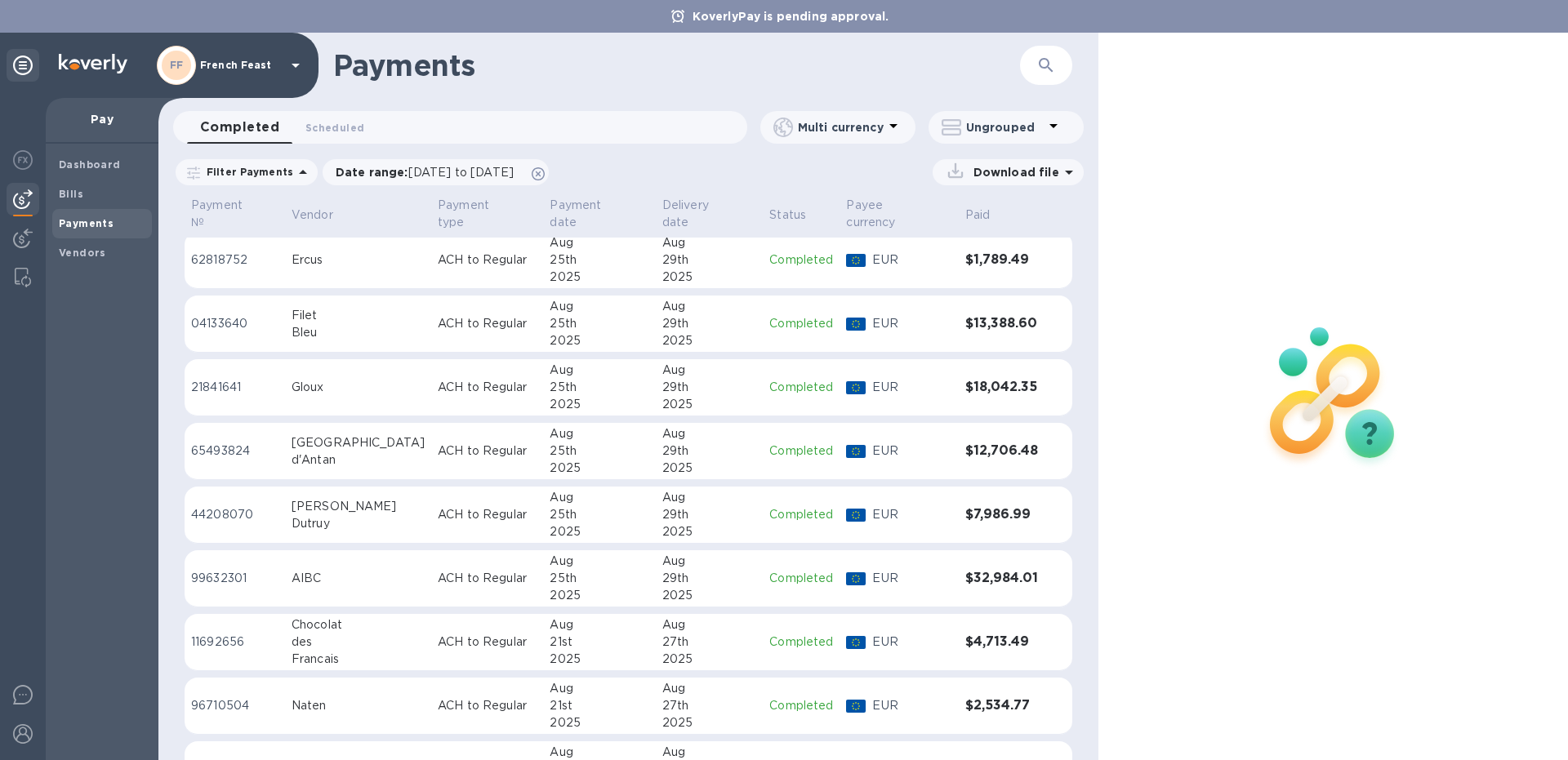
click at [351, 570] on div "AIBC" at bounding box center [358, 578] width 133 height 17
